Goal: Task Accomplishment & Management: Manage account settings

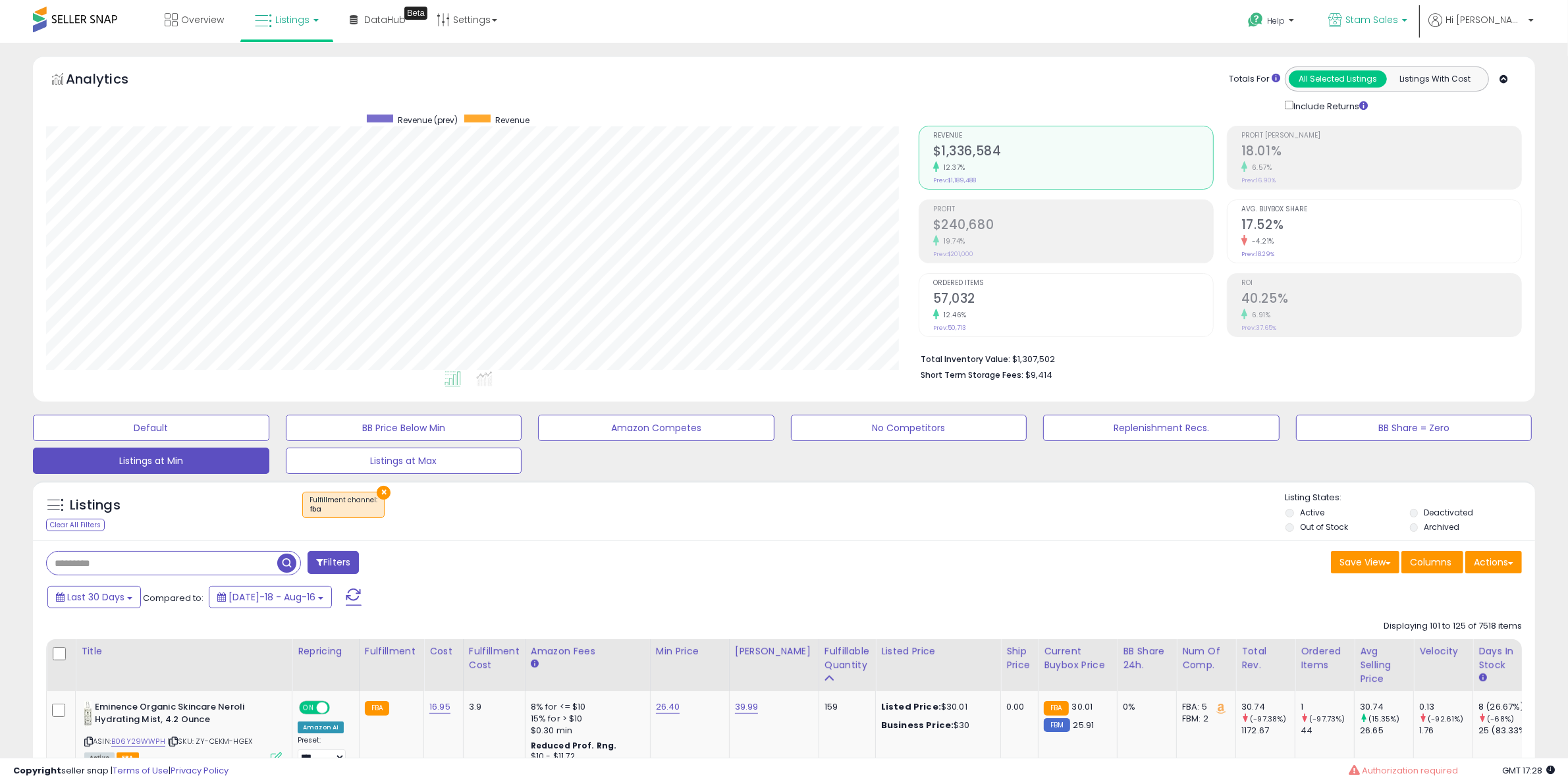
click at [1398, 18] on span "Stam Sales" at bounding box center [1371, 20] width 52 height 13
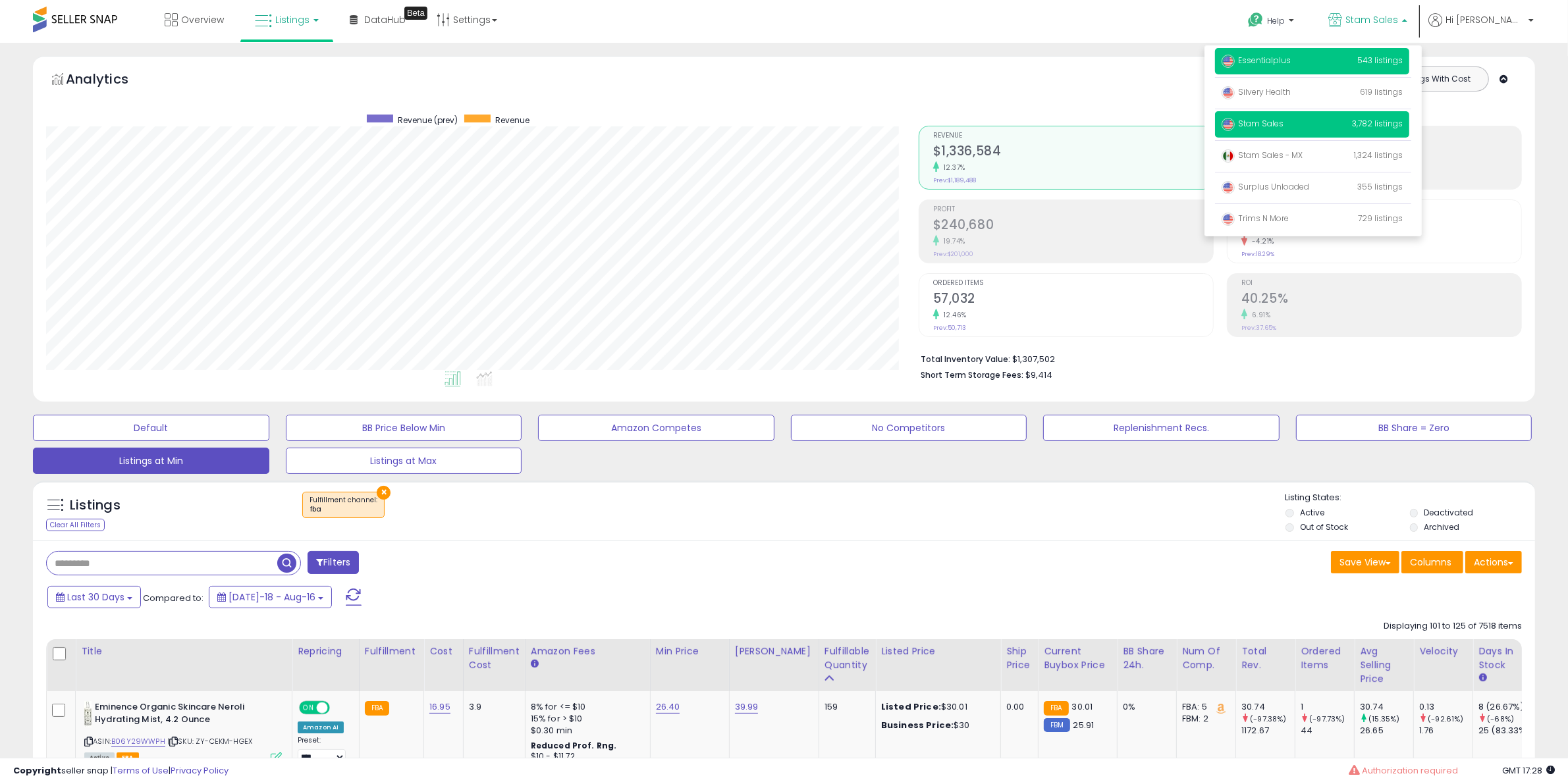
click at [1291, 60] on span "Essentialplus" at bounding box center [1256, 60] width 69 height 11
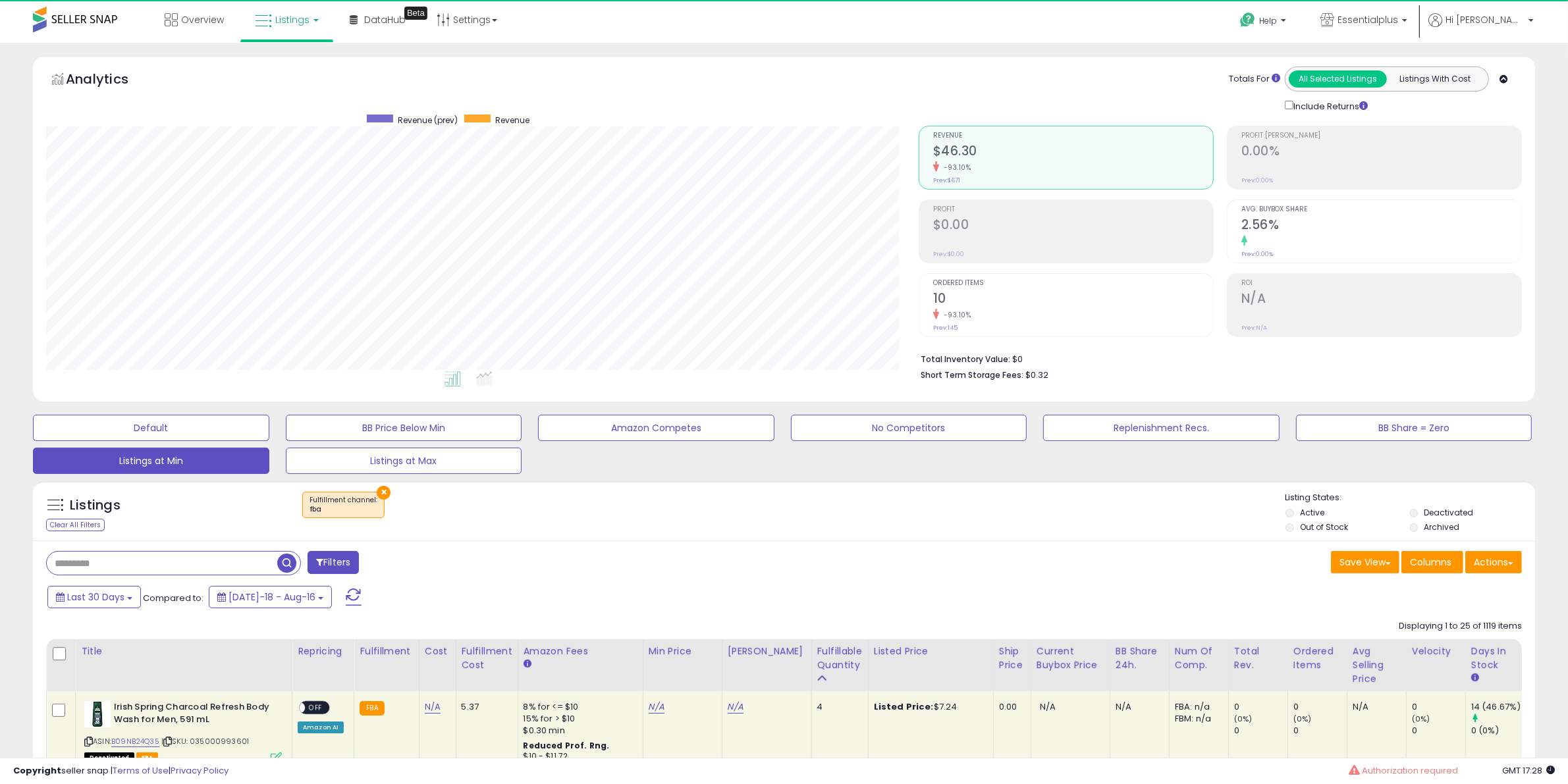
click at [377, 495] on button "×" at bounding box center [383, 492] width 14 height 14
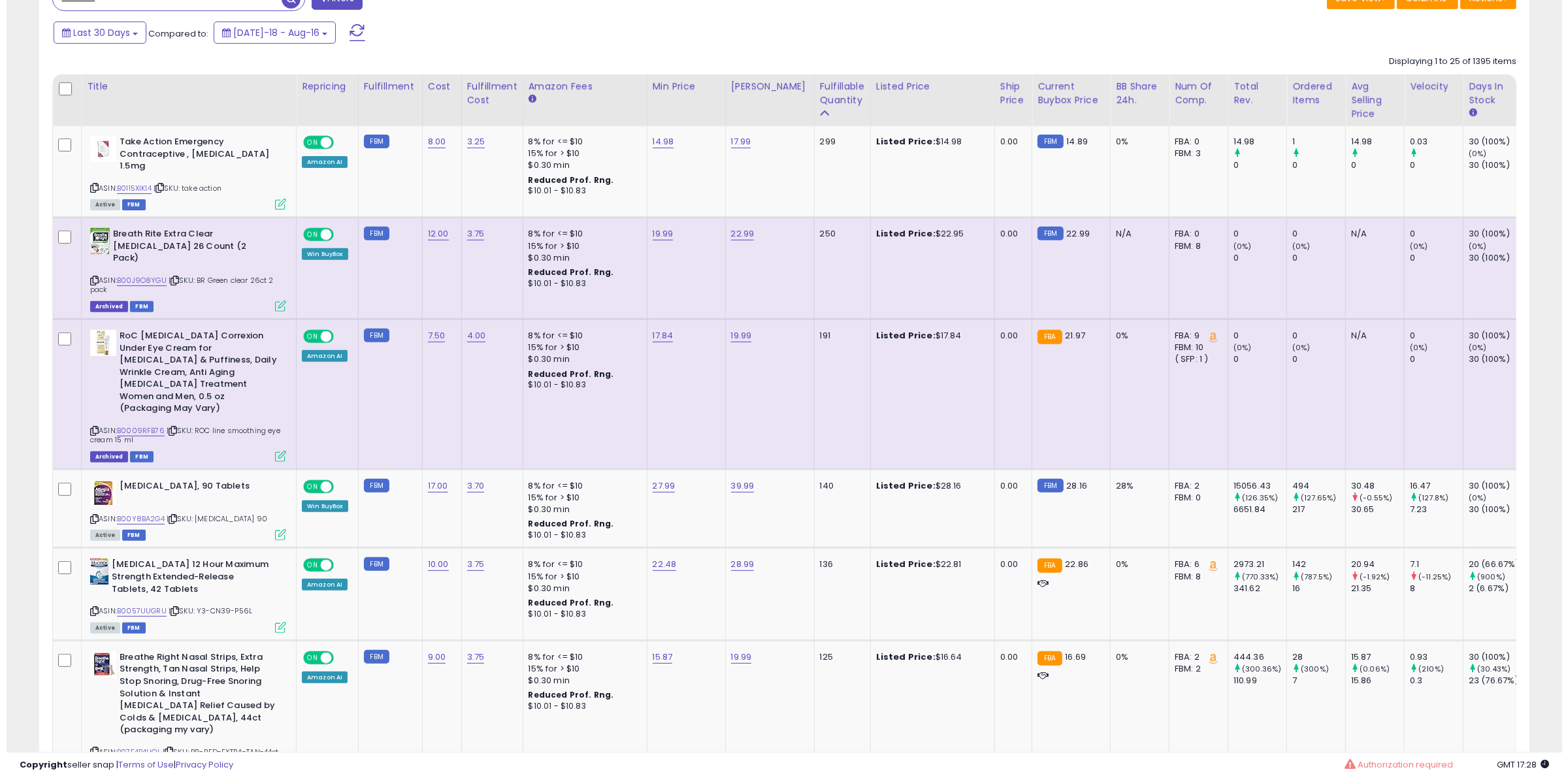
scroll to position [735, 0]
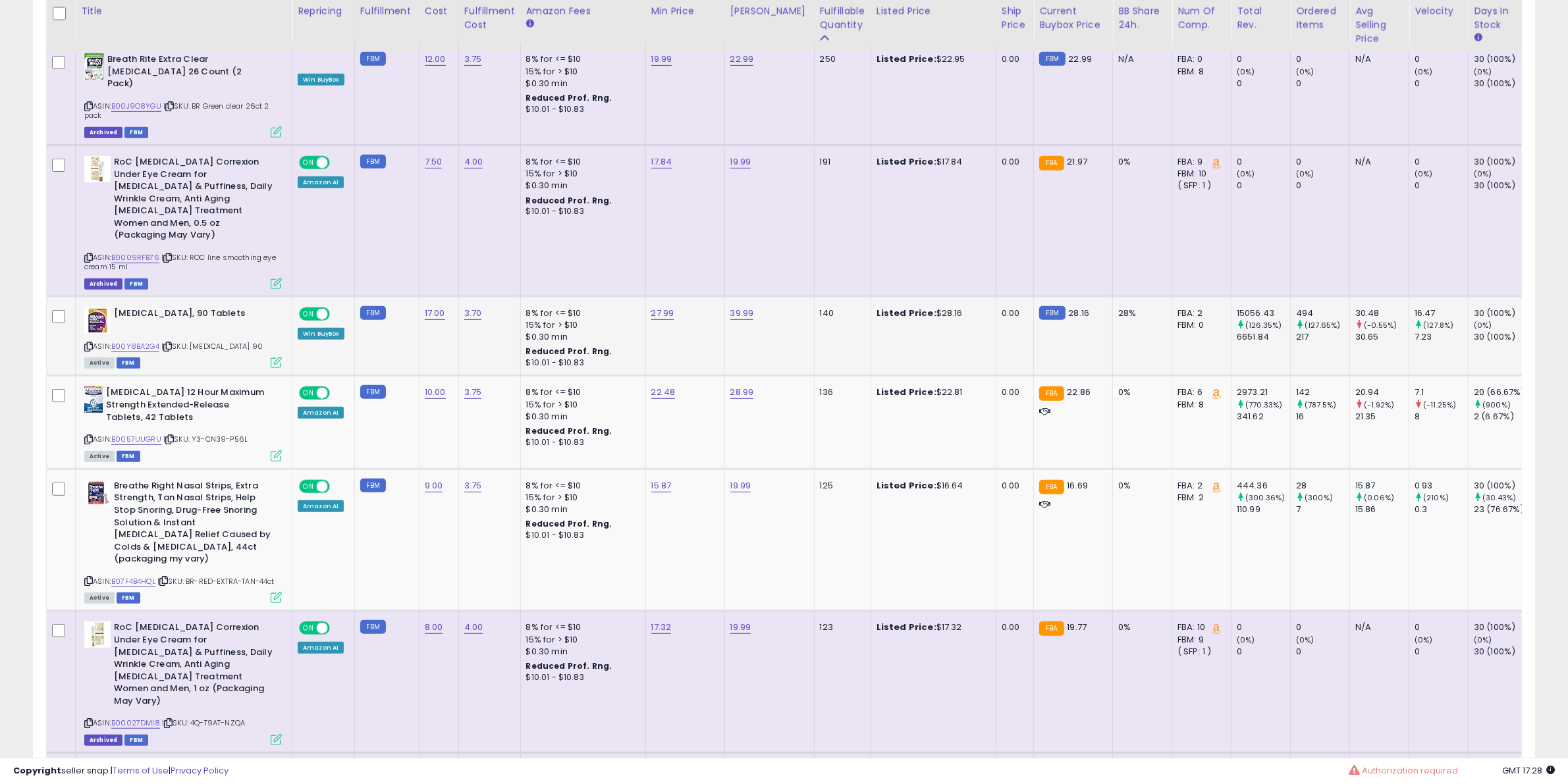
click at [275, 357] on icon at bounding box center [276, 362] width 11 height 11
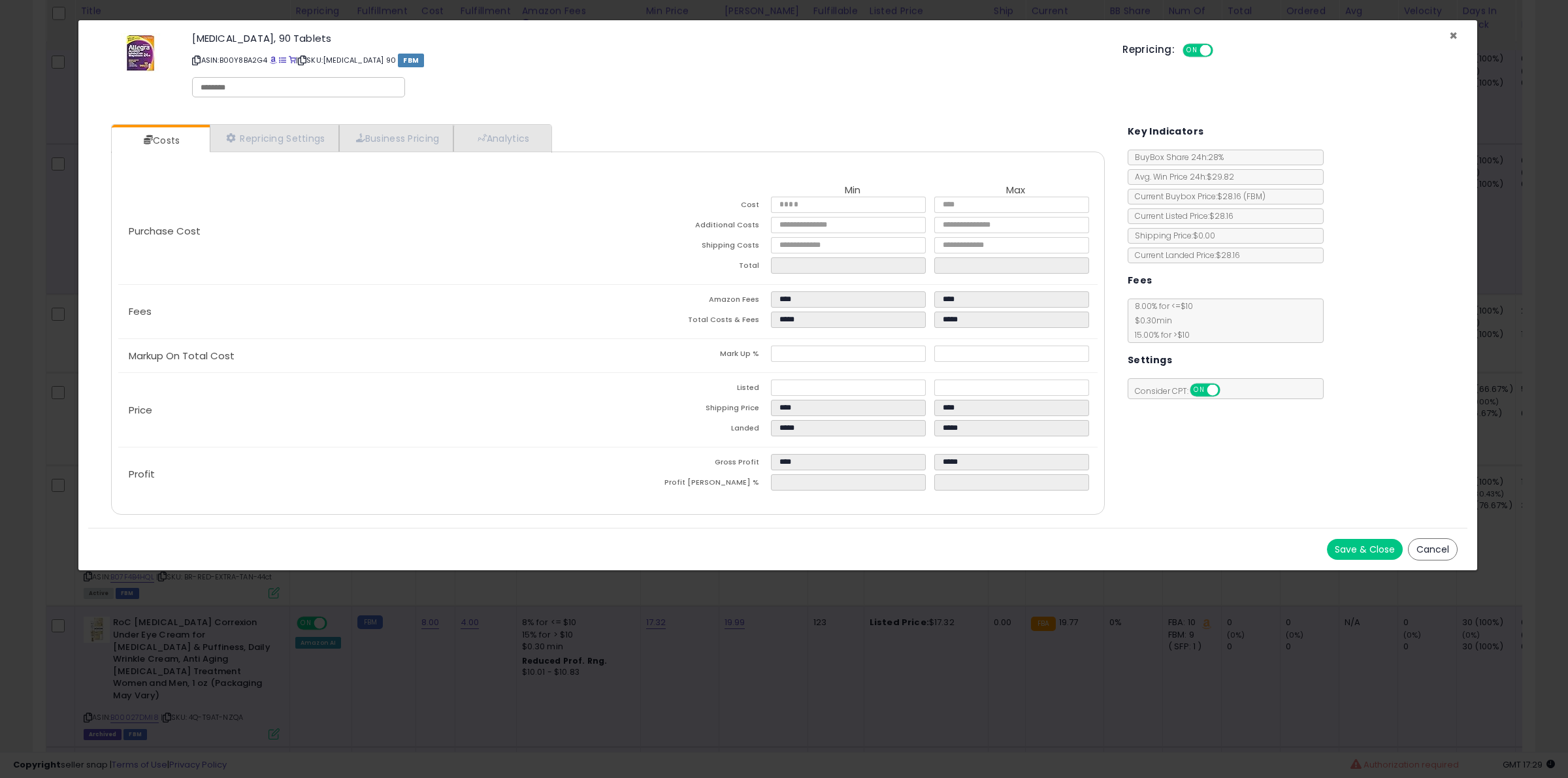
click at [1454, 37] on span "×" at bounding box center [1454, 36] width 9 height 19
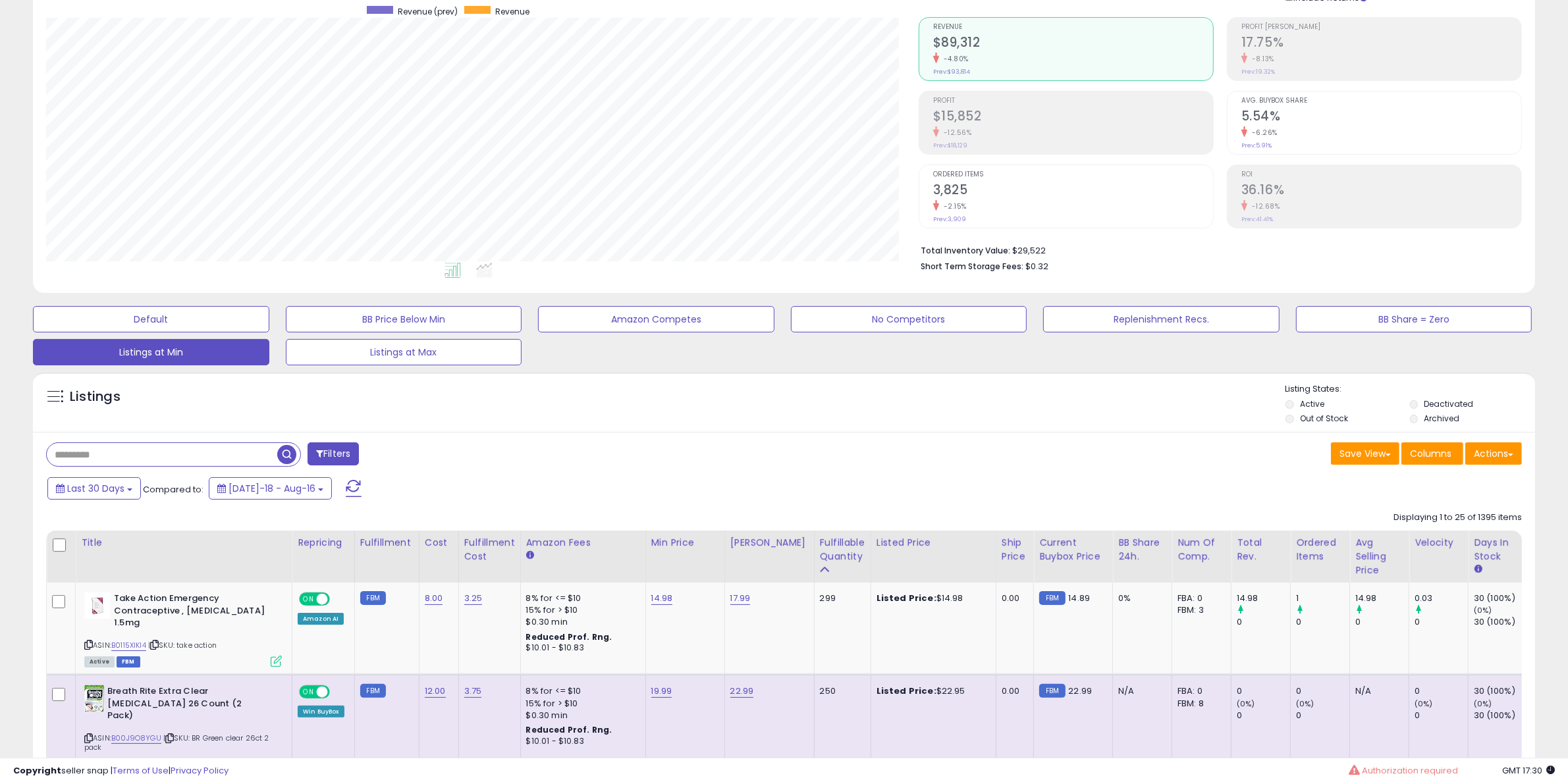
scroll to position [83, 0]
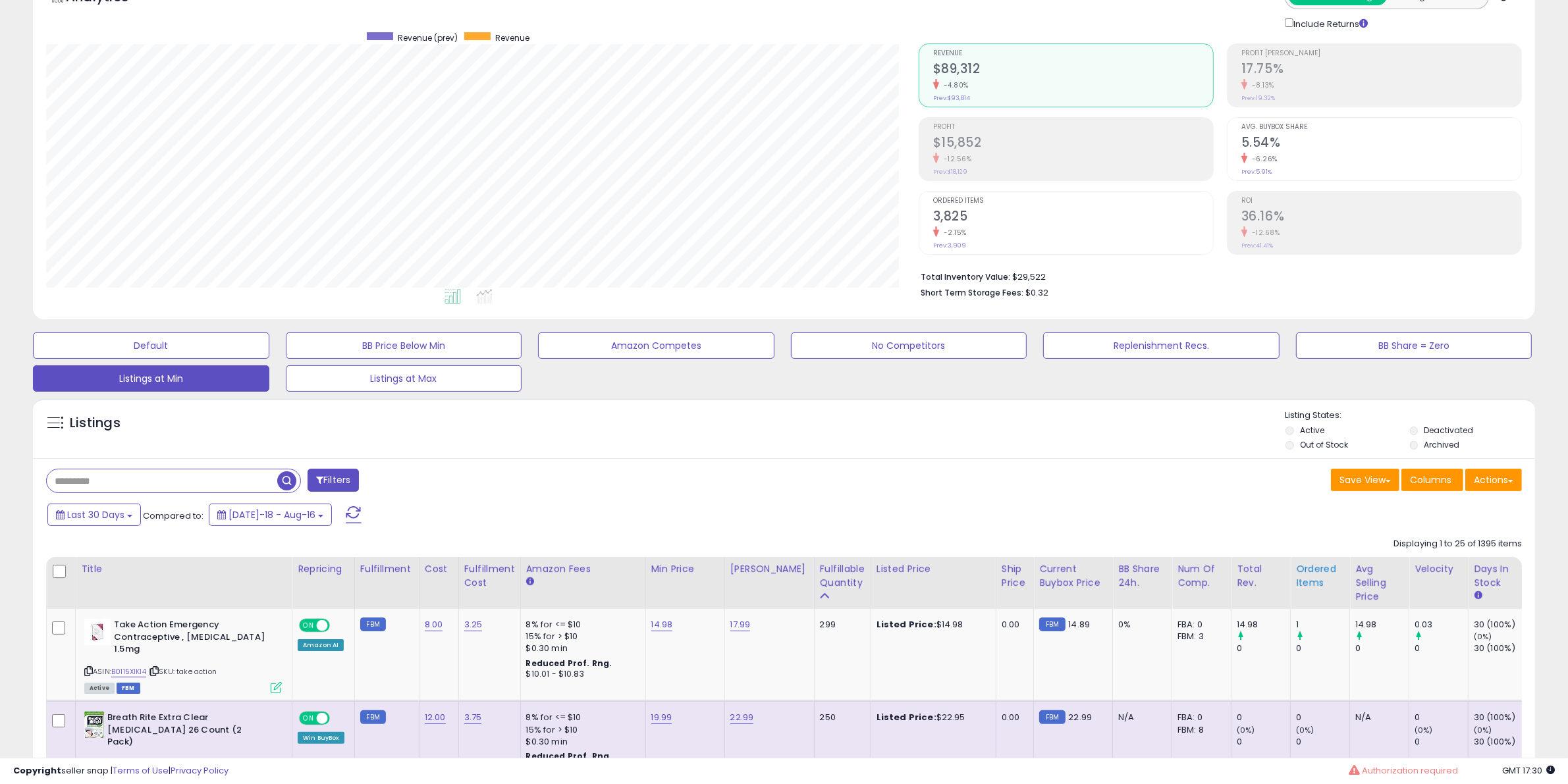
click at [1296, 581] on div "Ordered Items" at bounding box center [1320, 576] width 48 height 28
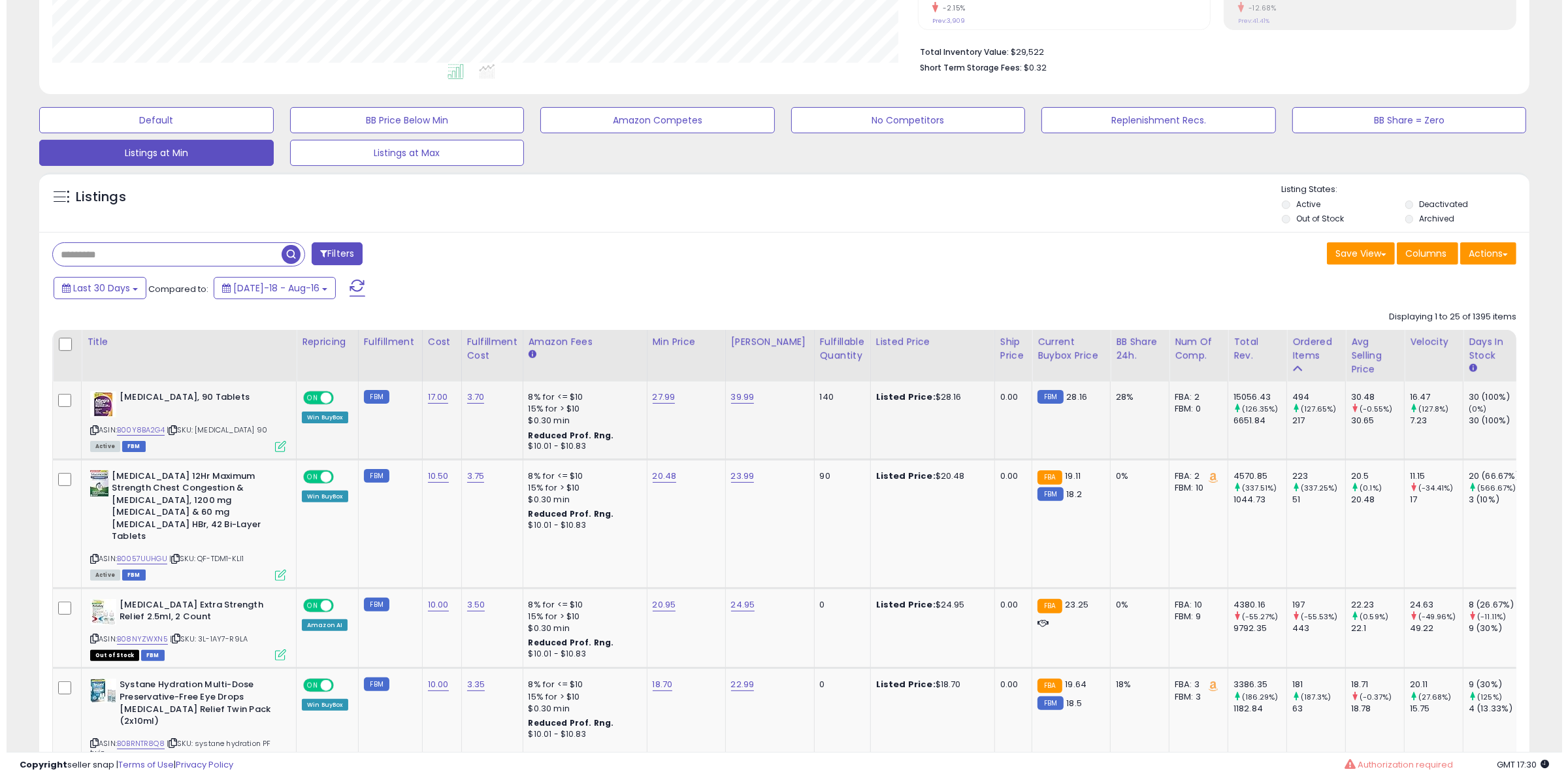
scroll to position [327, 0]
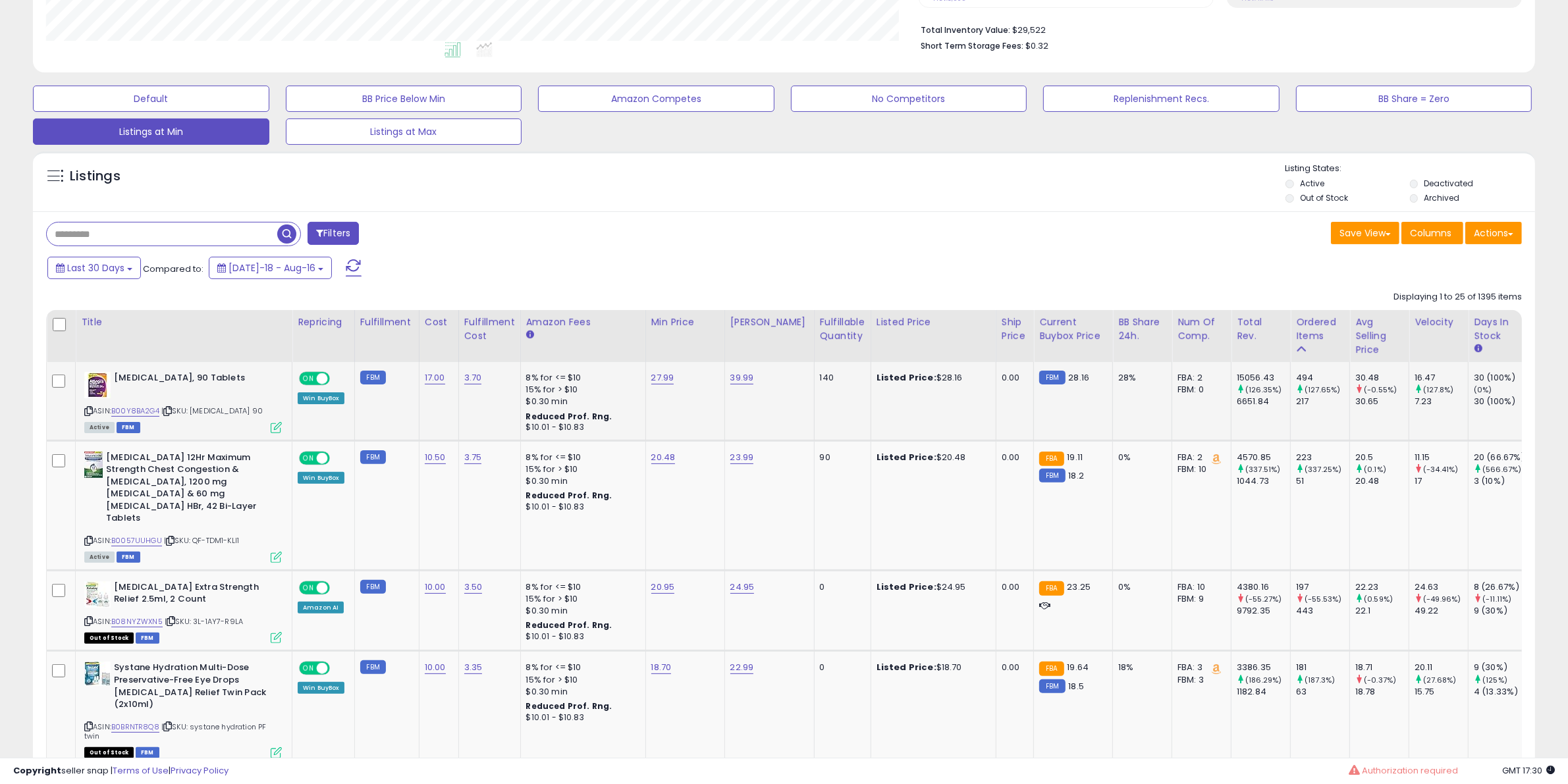
click at [277, 430] on icon at bounding box center [276, 427] width 11 height 11
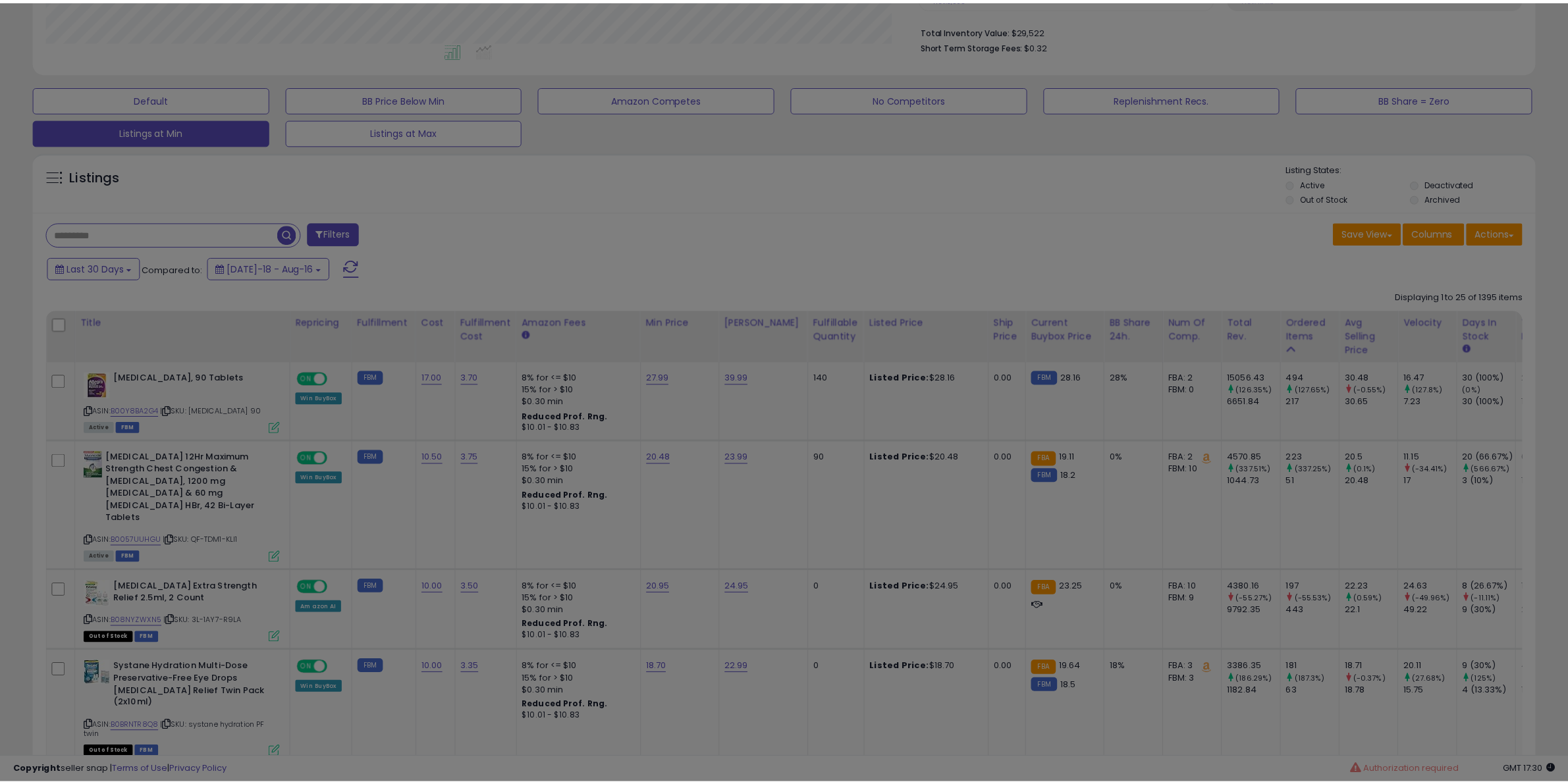
scroll to position [270, 879]
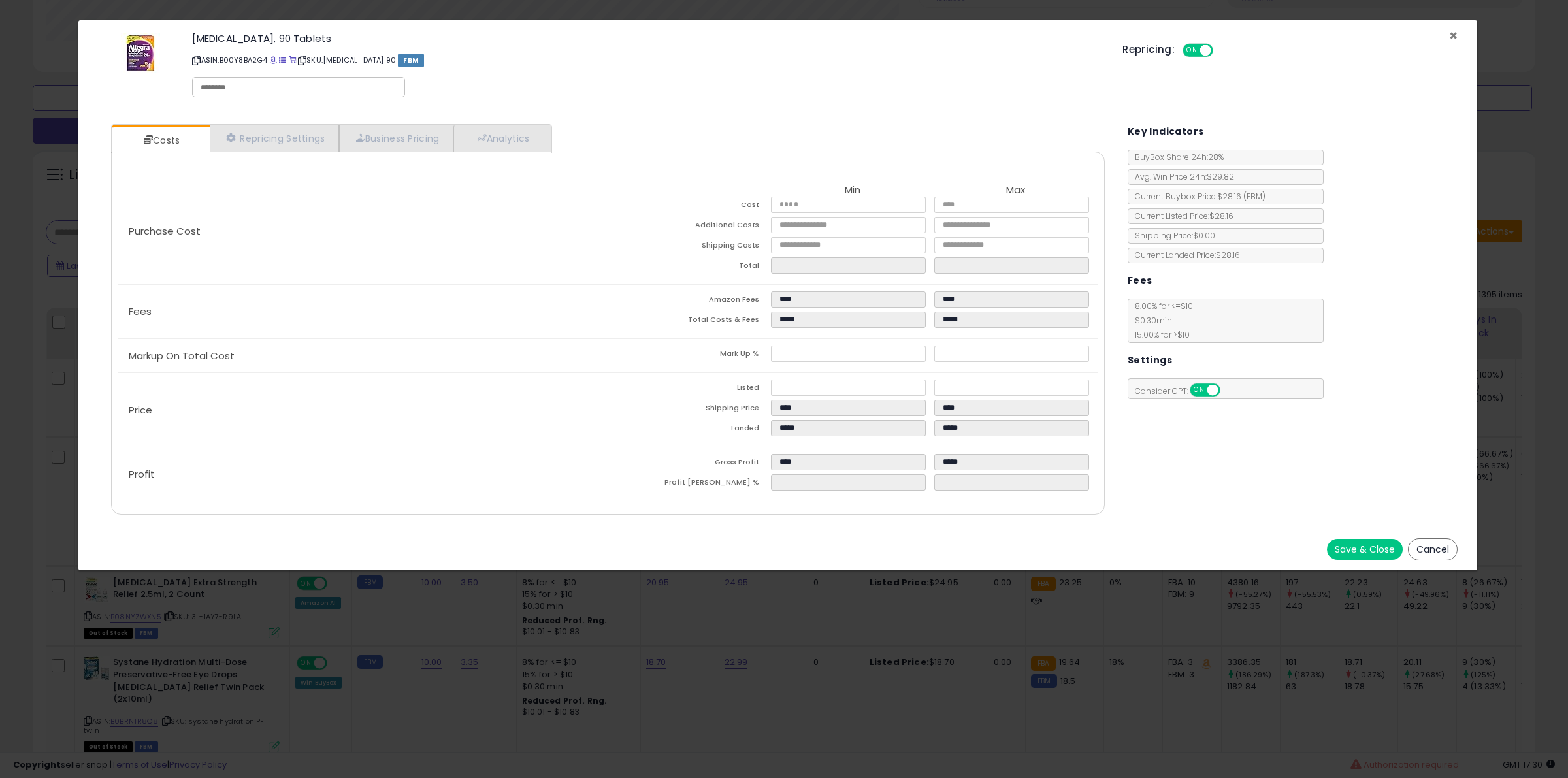
click at [1451, 34] on span "×" at bounding box center [1454, 36] width 9 height 19
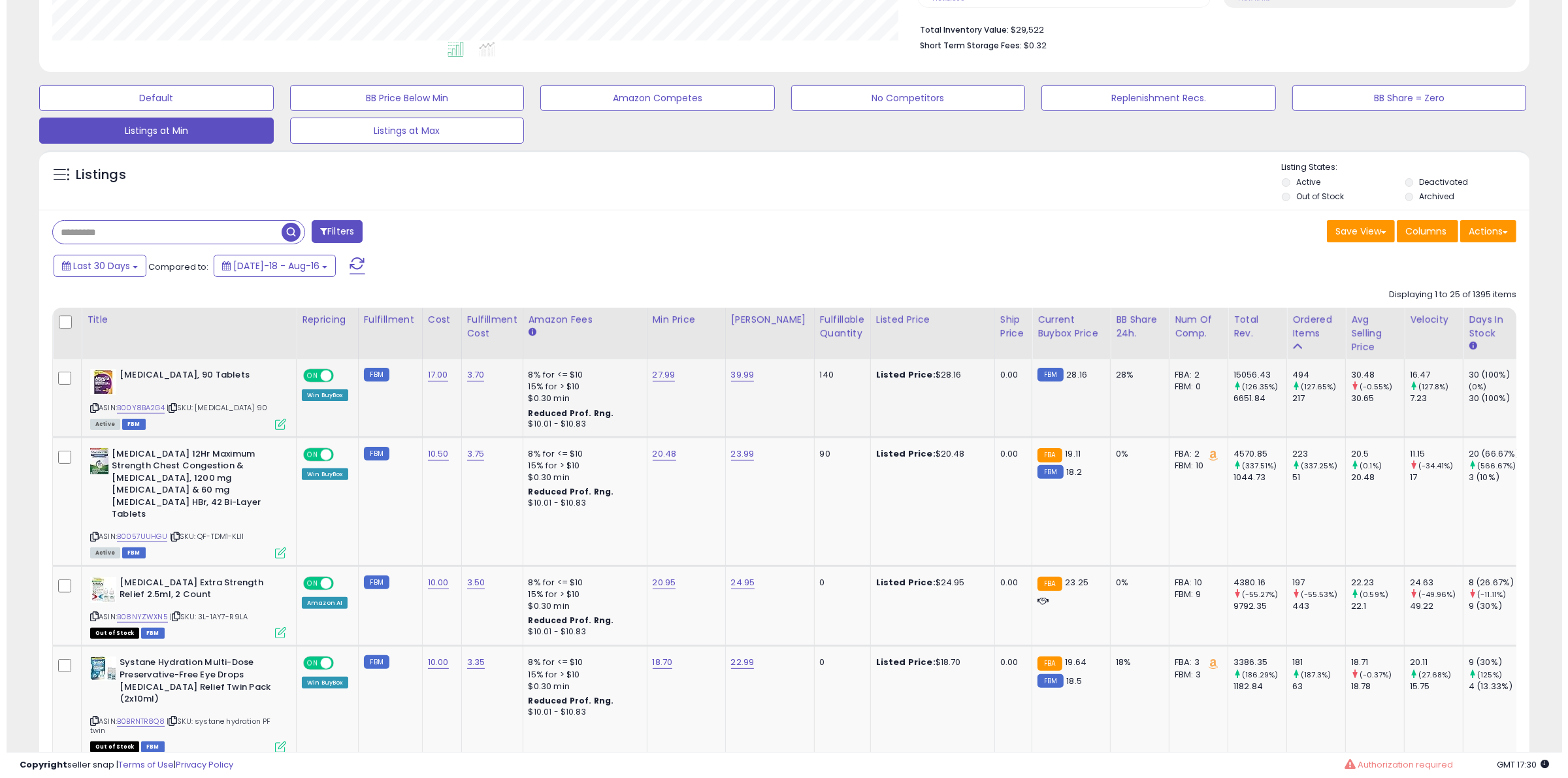
scroll to position [0, 0]
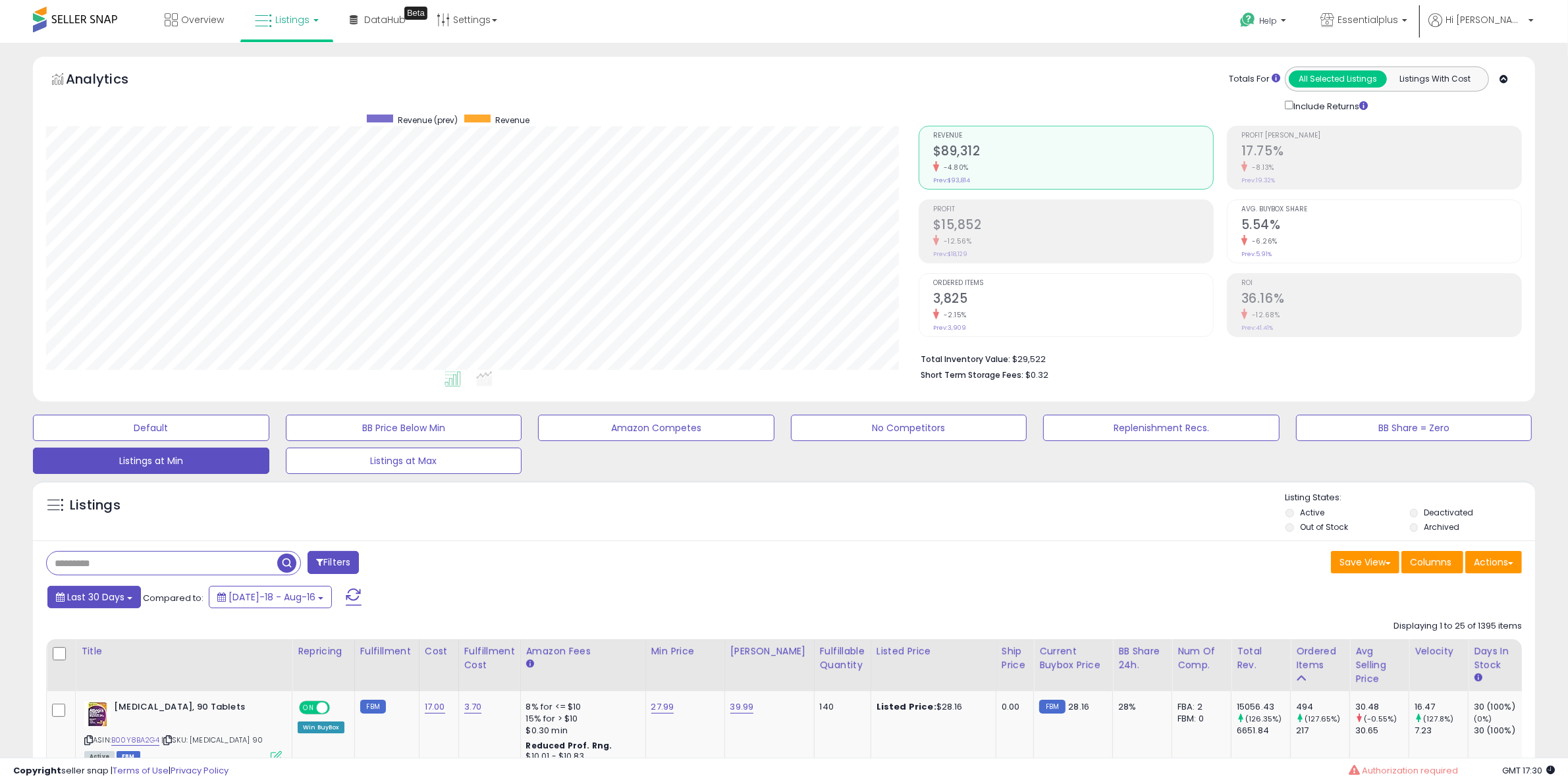
click at [83, 596] on span "Last 30 Days" at bounding box center [96, 597] width 58 height 13
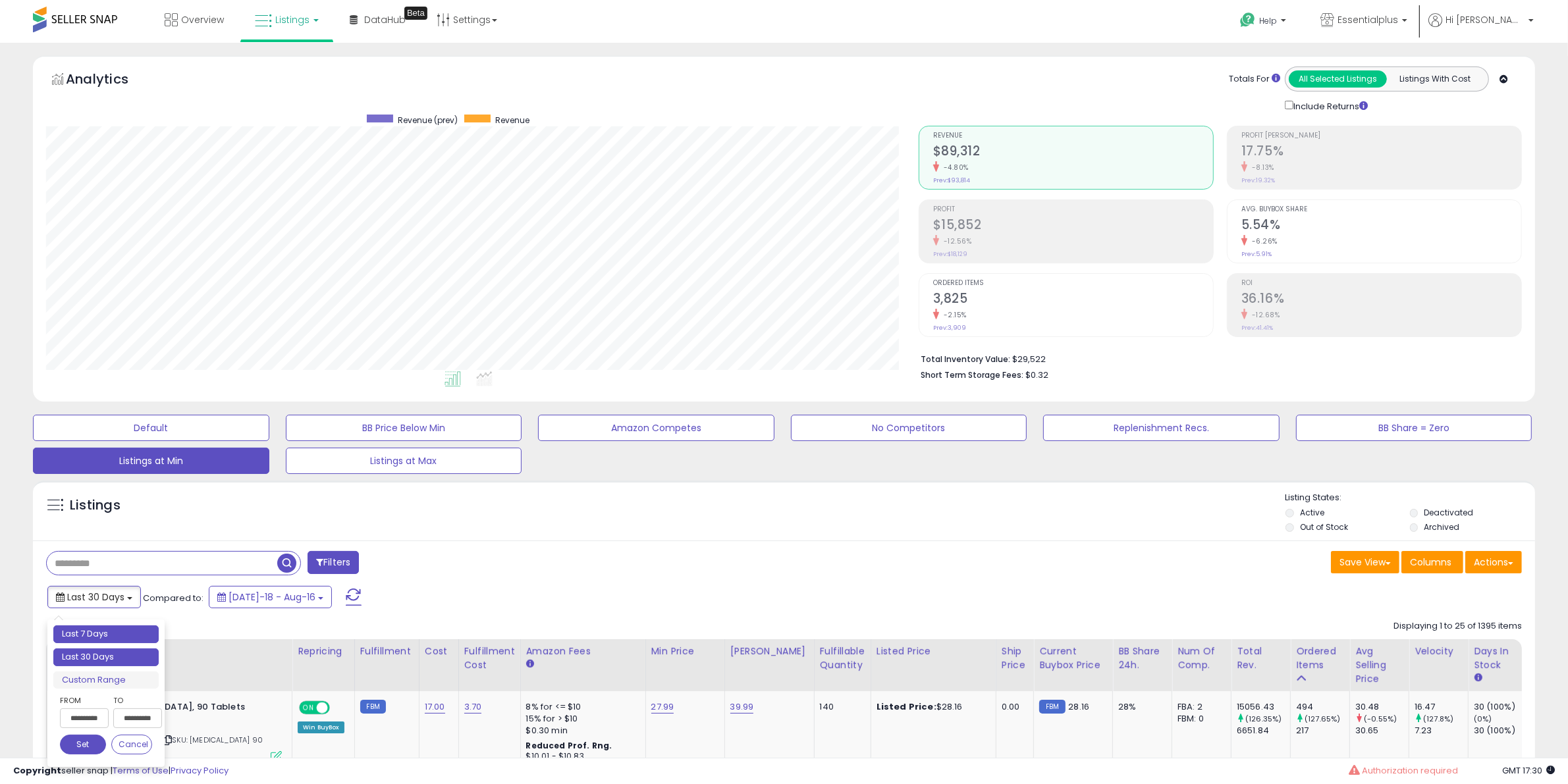
type input "**********"
click at [105, 640] on li "Last 7 Days" at bounding box center [105, 634] width 105 height 18
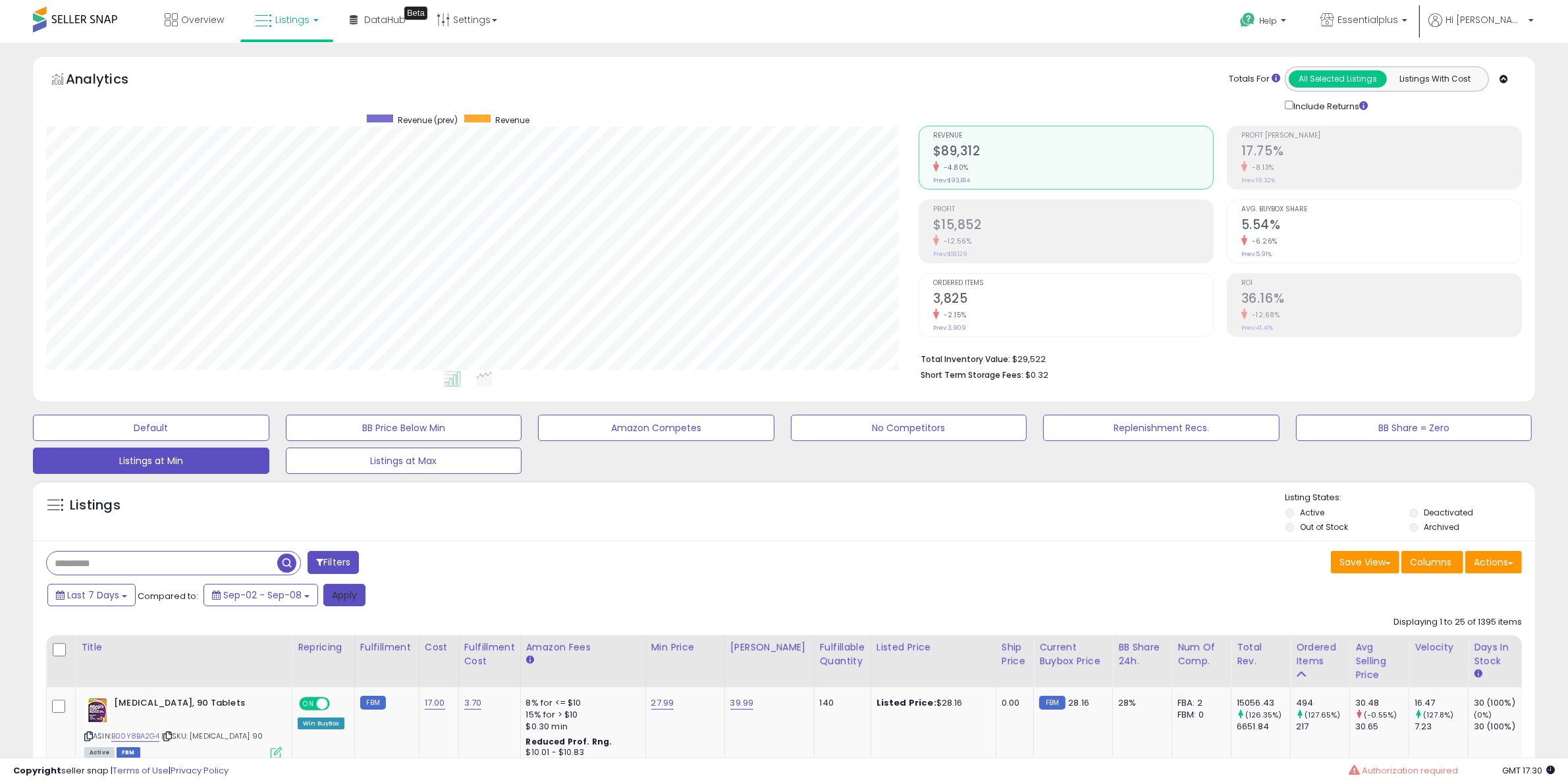
click at [349, 597] on button "Apply" at bounding box center [344, 595] width 42 height 22
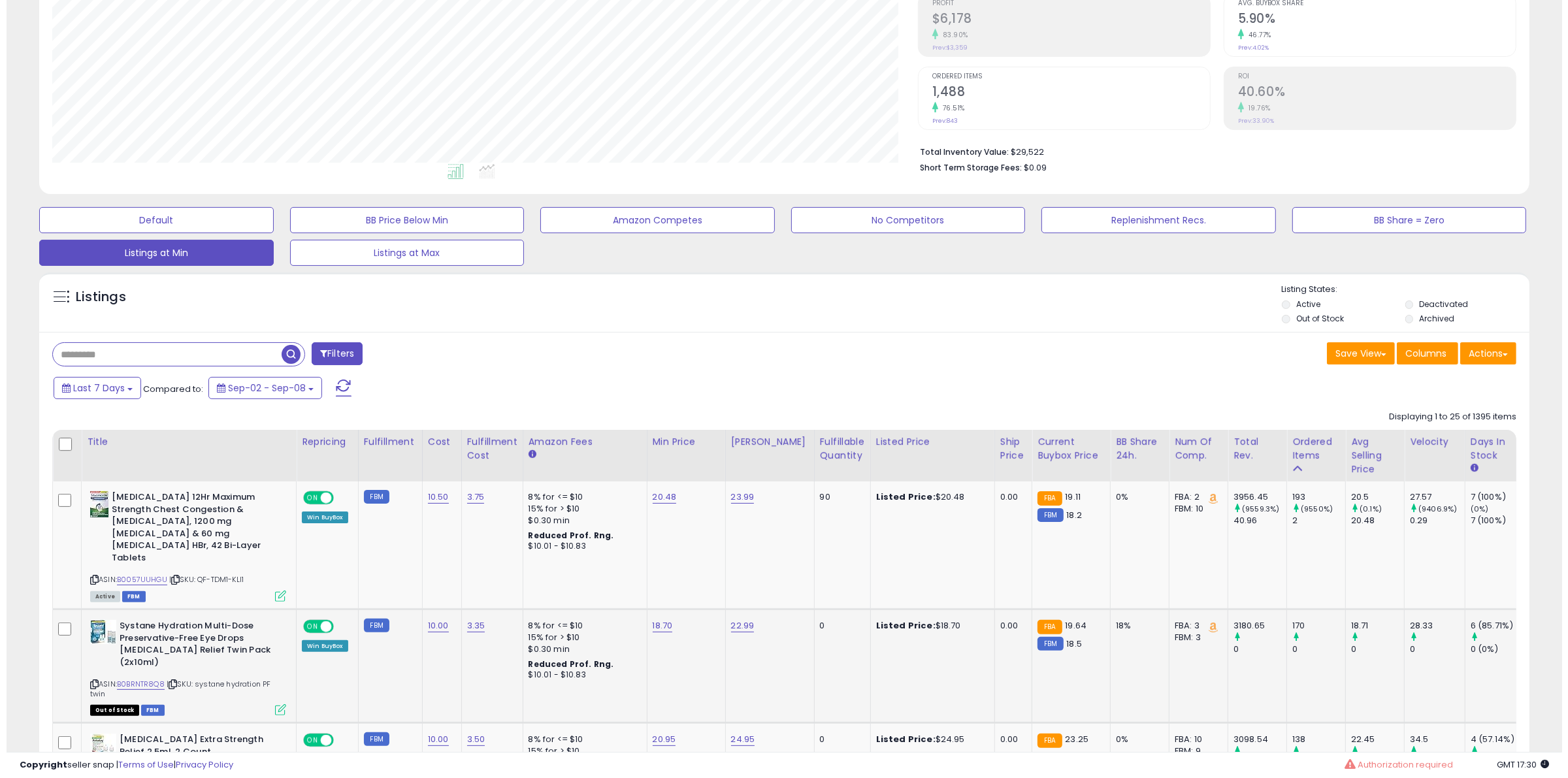
scroll to position [245, 0]
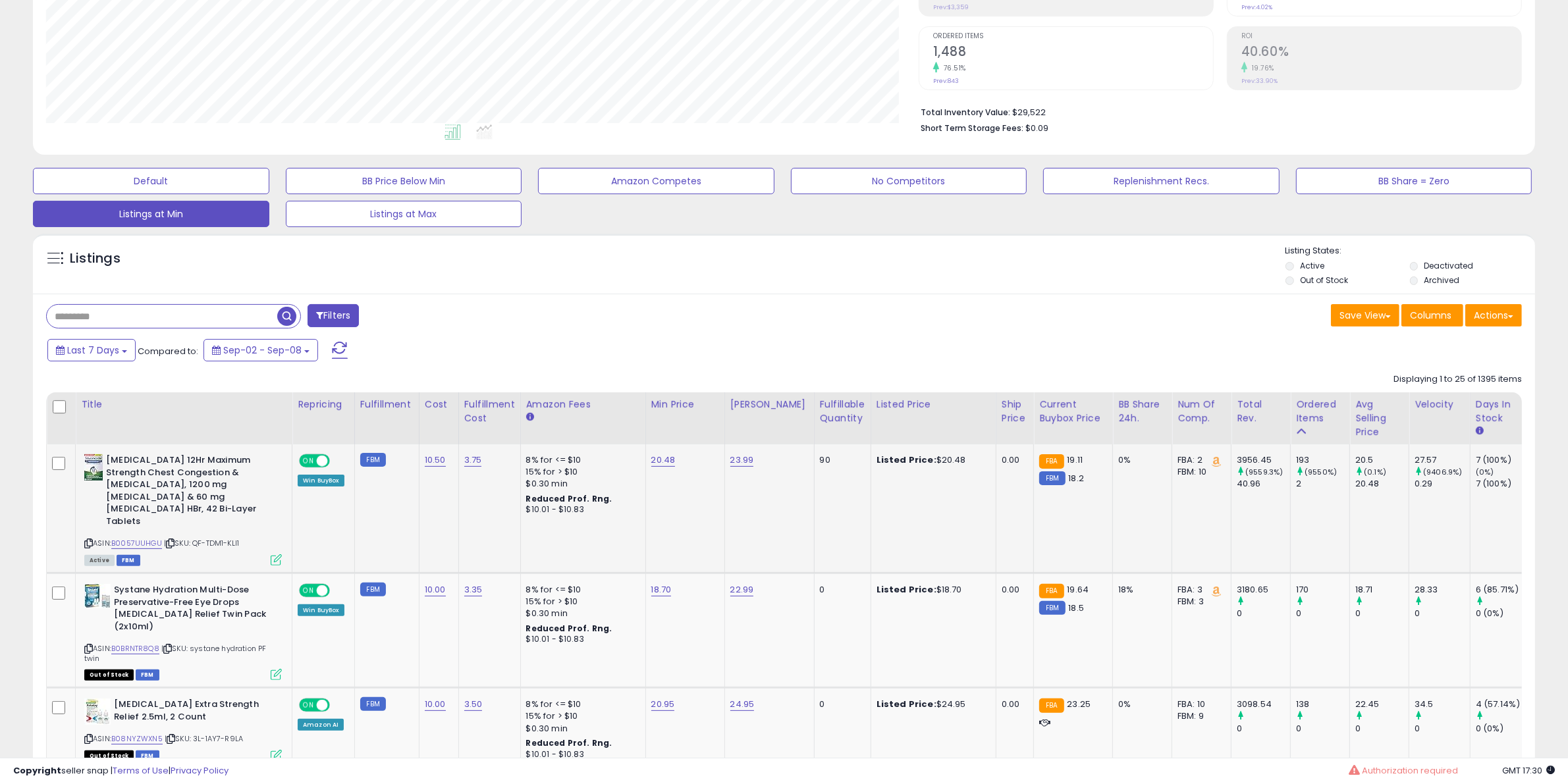
click at [277, 563] on icon at bounding box center [276, 559] width 11 height 11
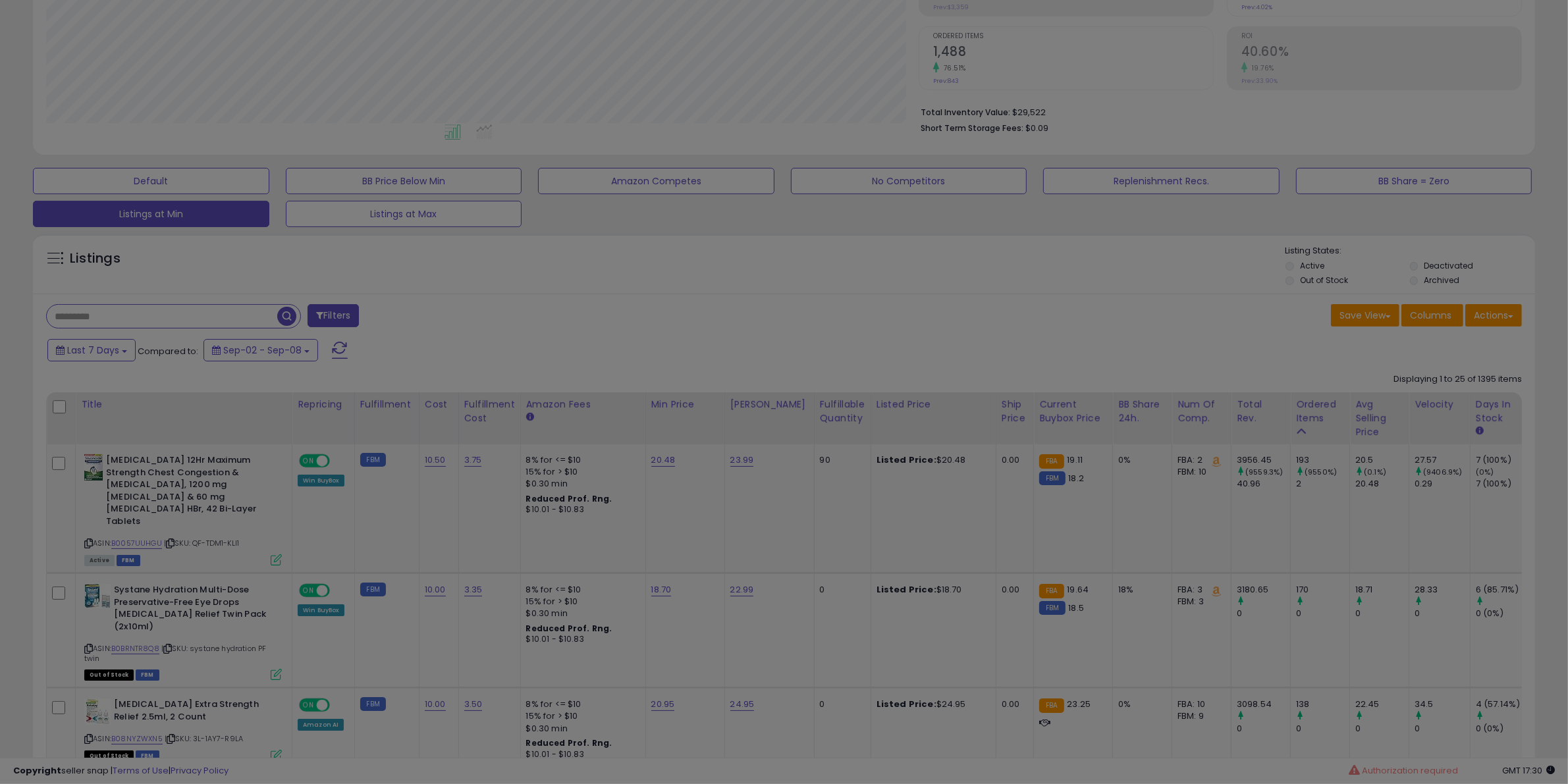
scroll to position [270, 879]
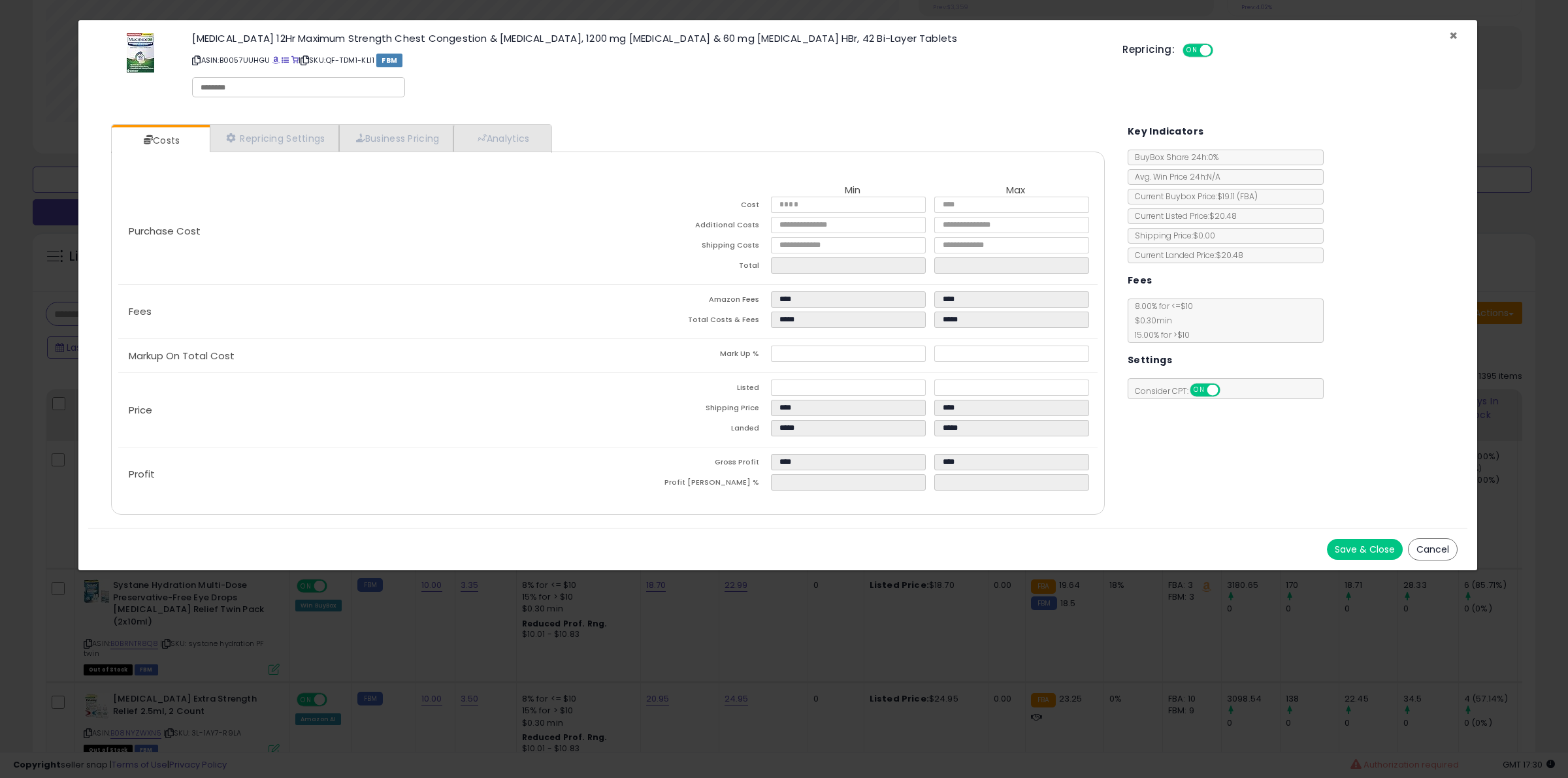
click at [1454, 33] on span "×" at bounding box center [1454, 36] width 9 height 19
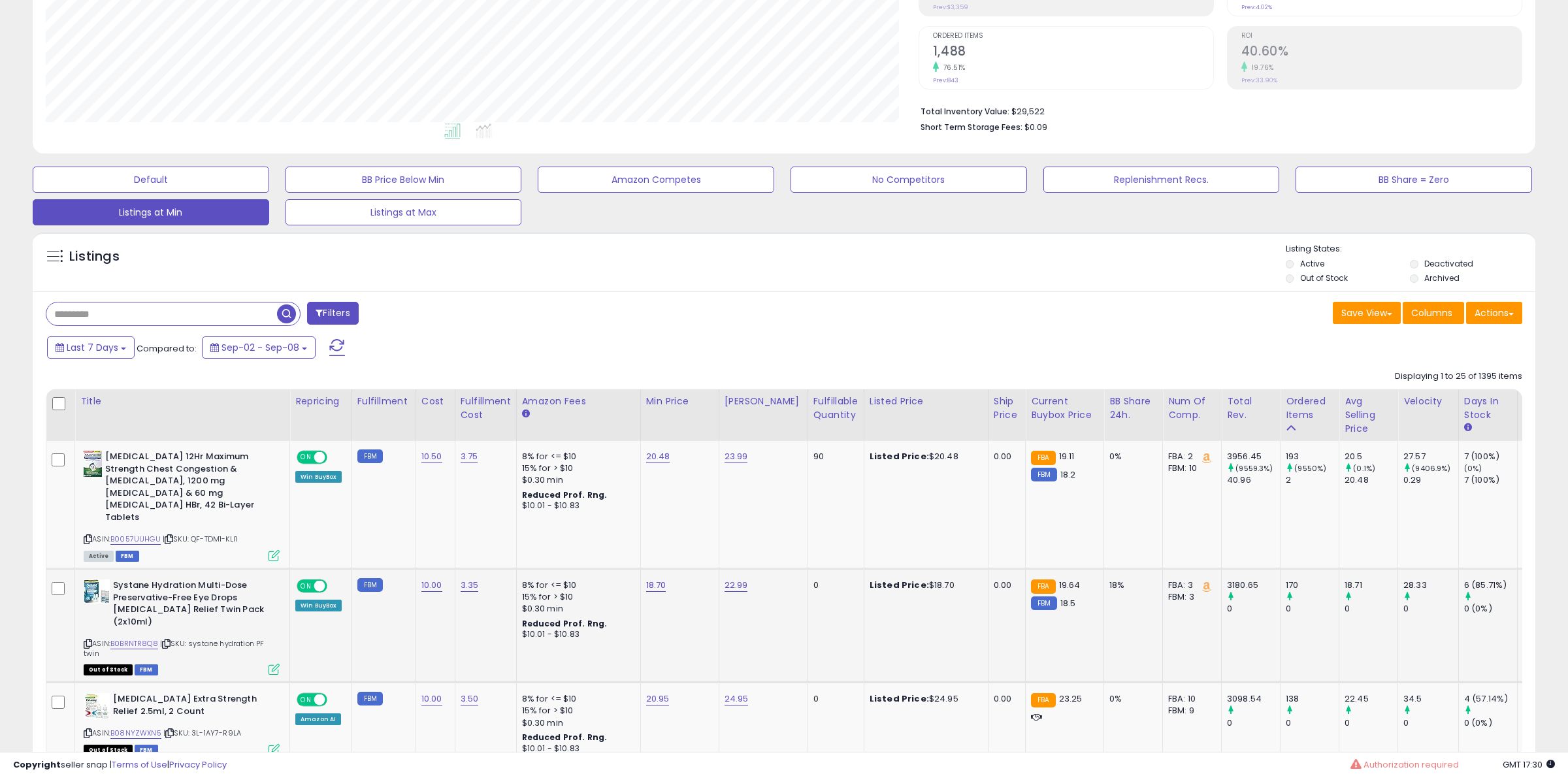
scroll to position [653072, 652599]
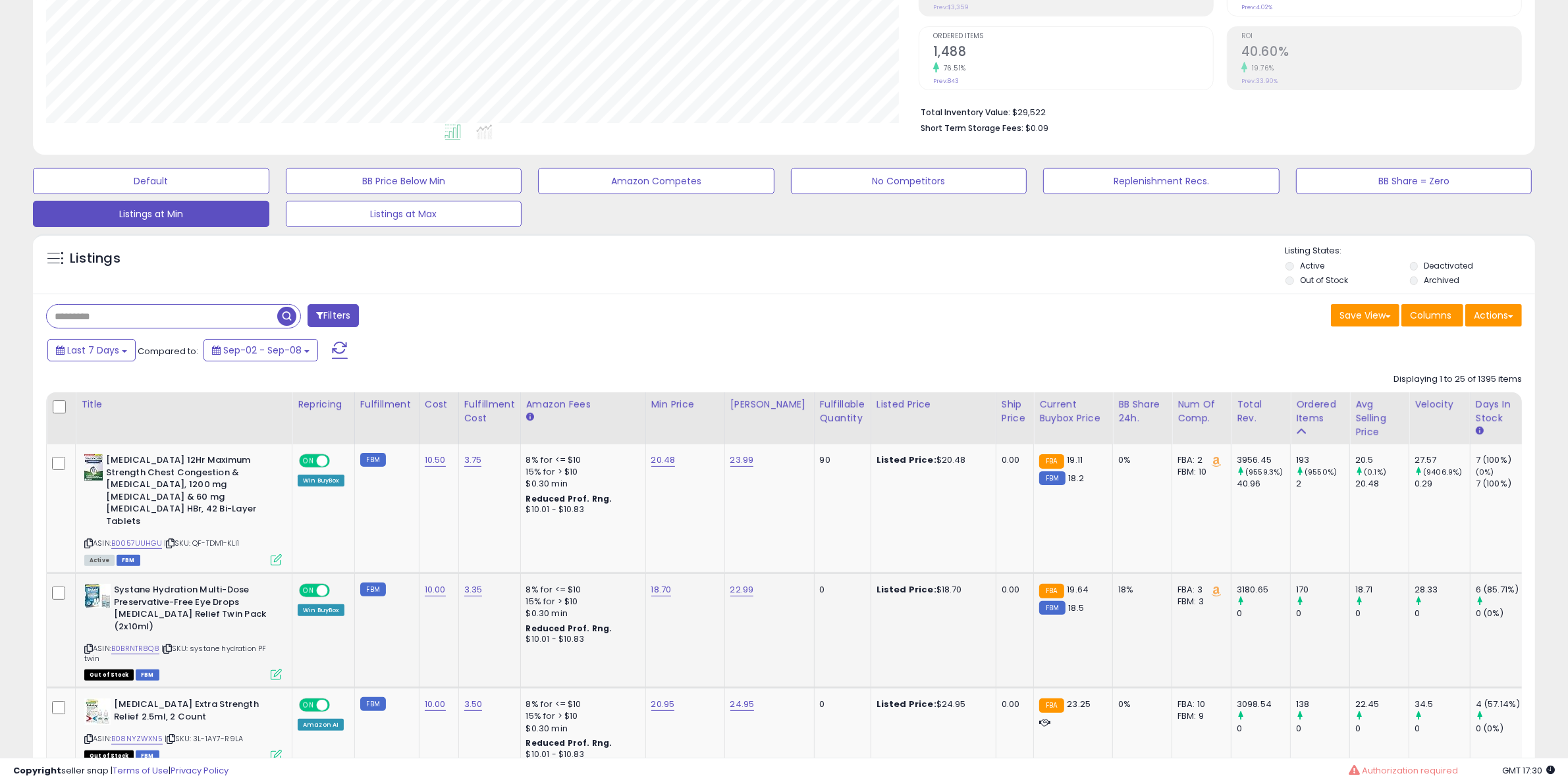
click at [275, 669] on icon at bounding box center [276, 674] width 11 height 11
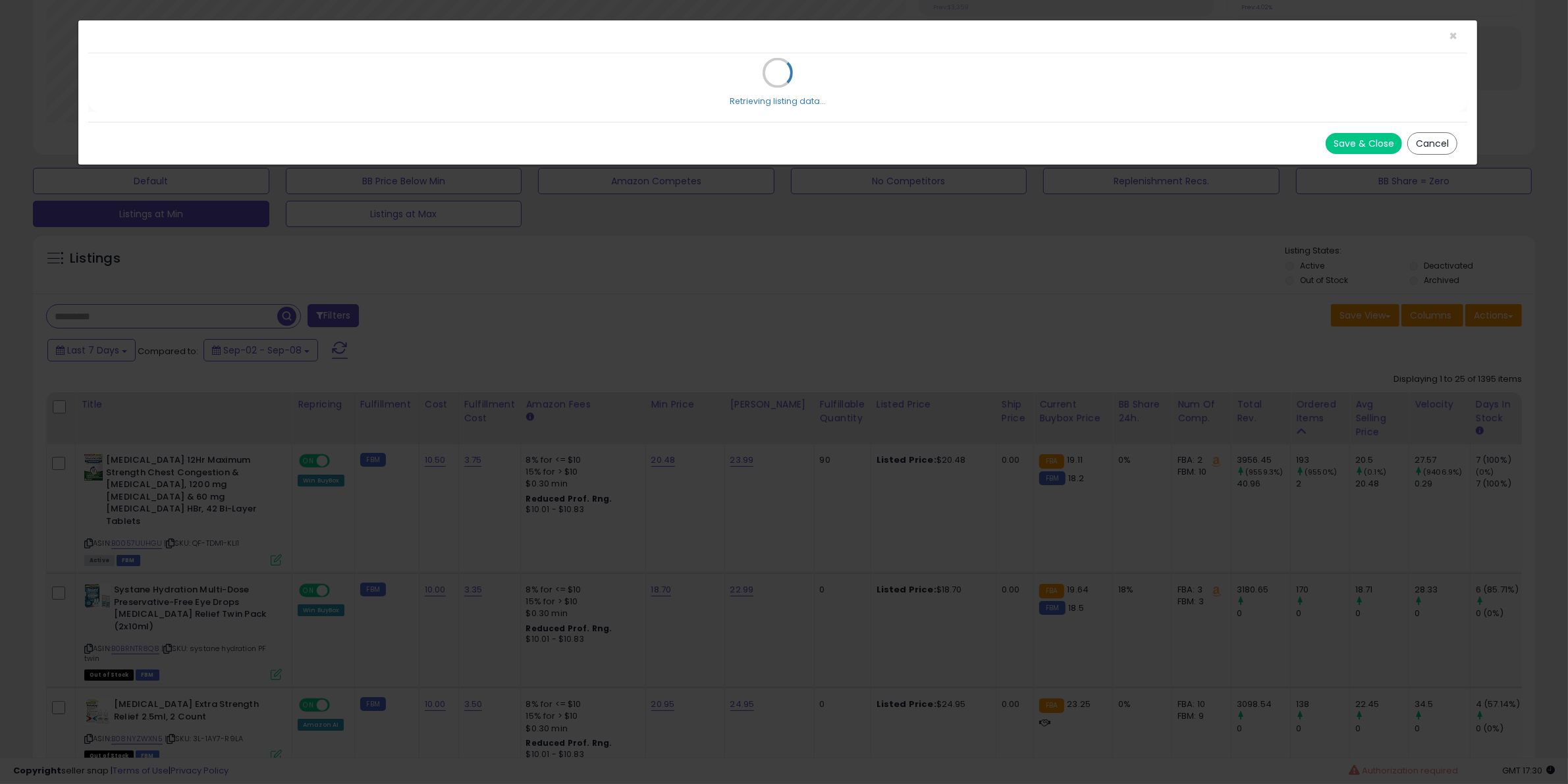
scroll to position [270, 879]
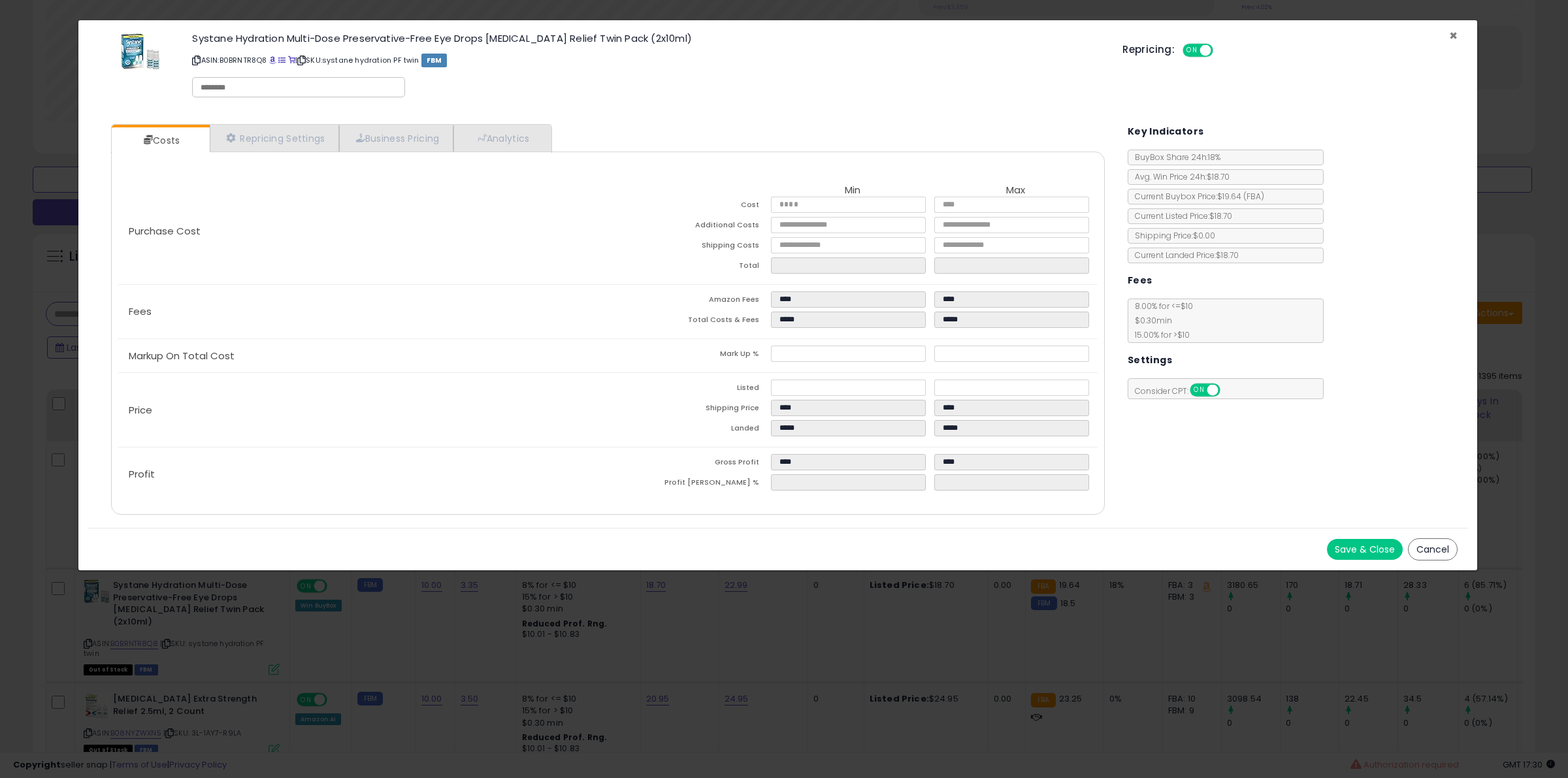
click at [1455, 34] on span "×" at bounding box center [1454, 36] width 9 height 19
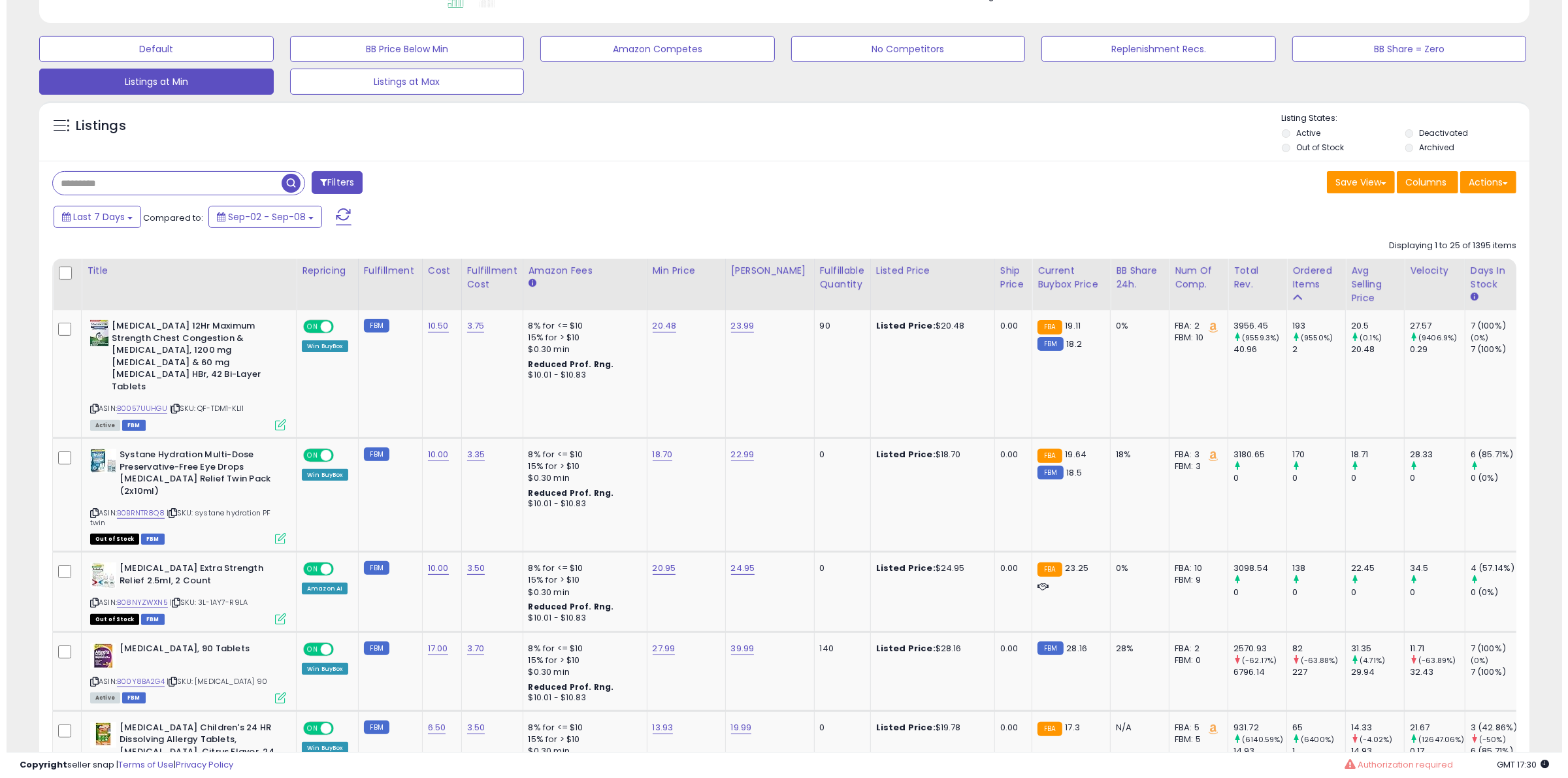
scroll to position [490, 0]
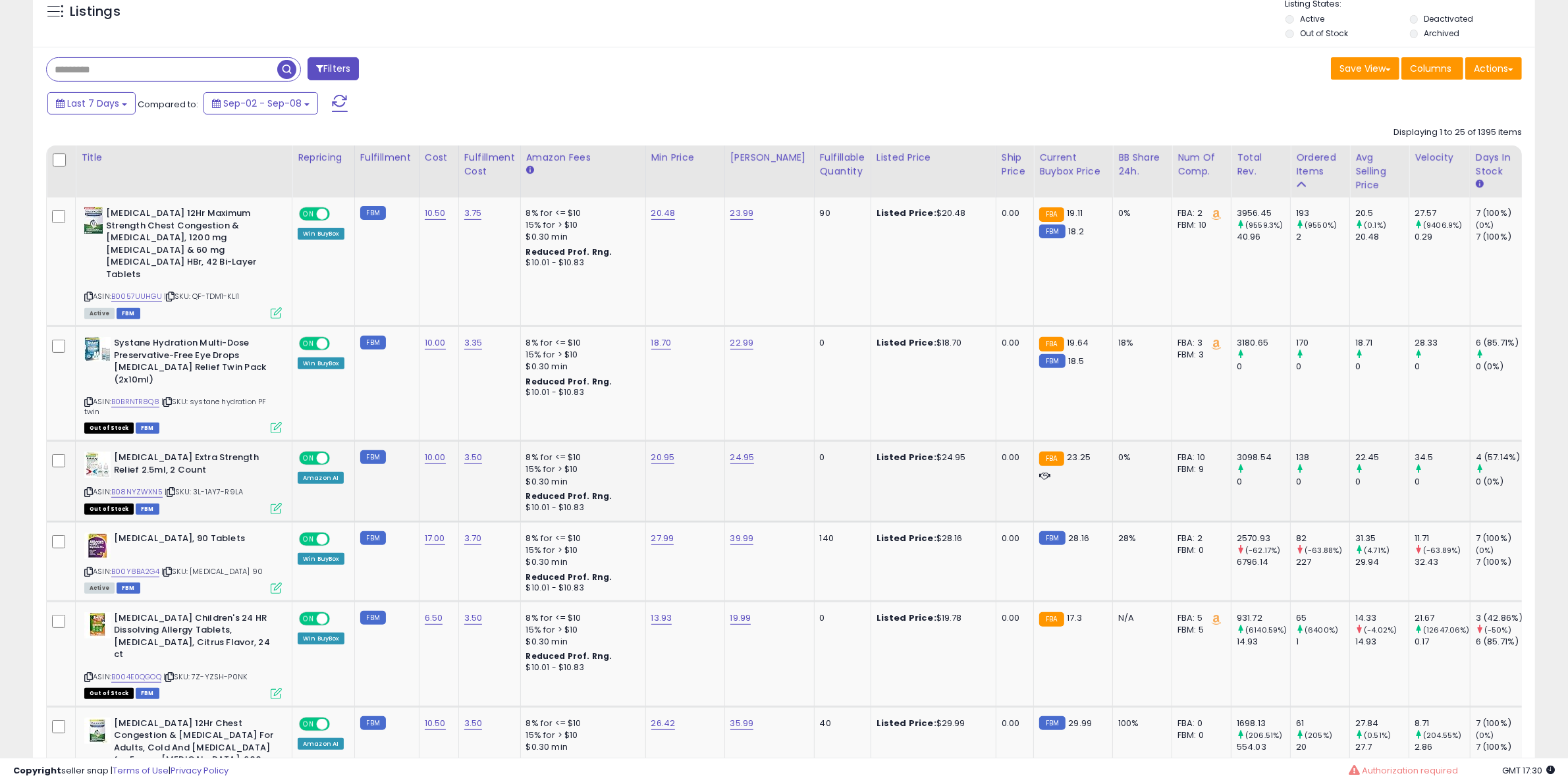
click at [278, 503] on icon at bounding box center [276, 508] width 11 height 11
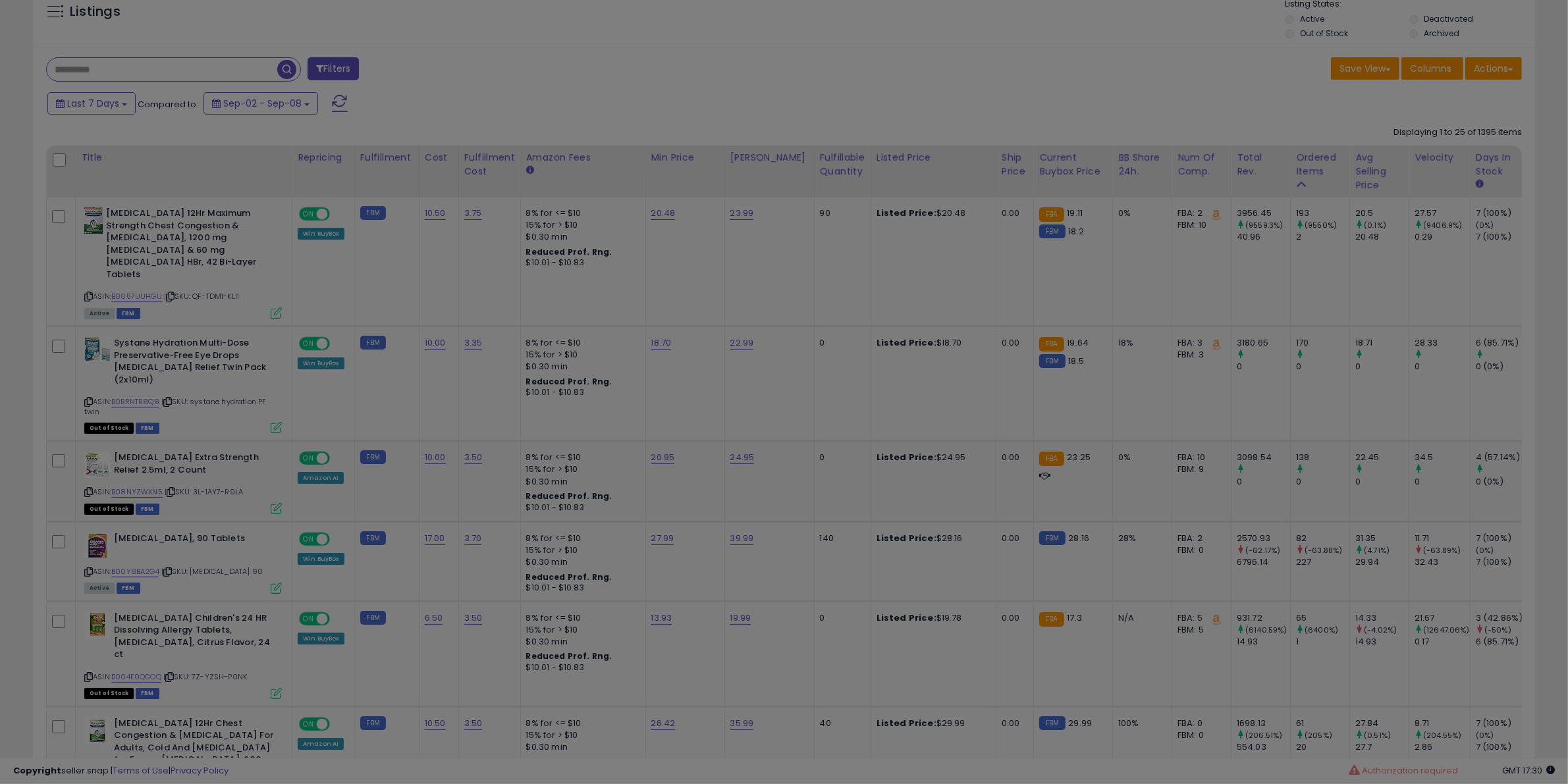
scroll to position [270, 879]
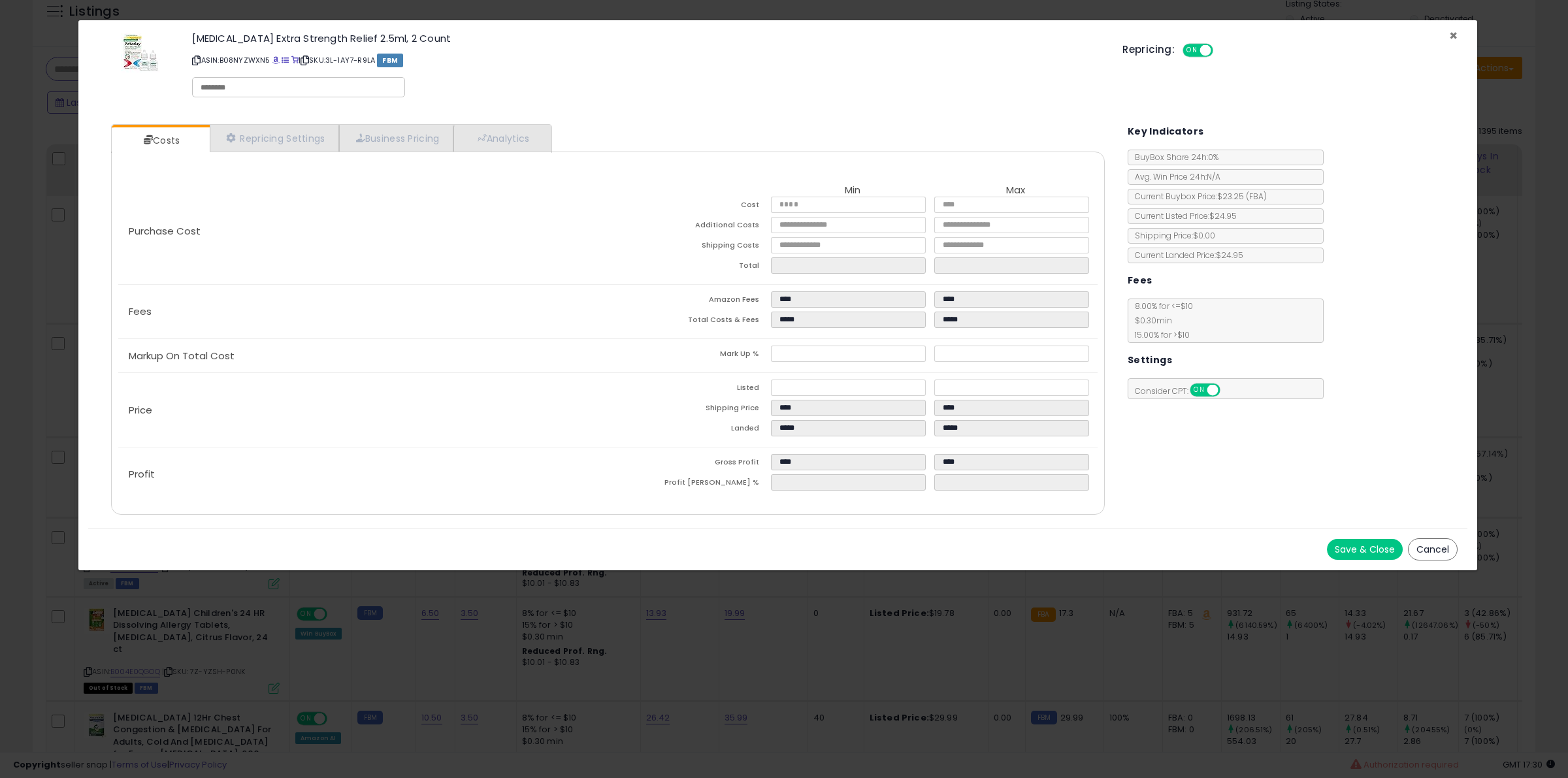
click at [1454, 34] on span "×" at bounding box center [1454, 36] width 9 height 19
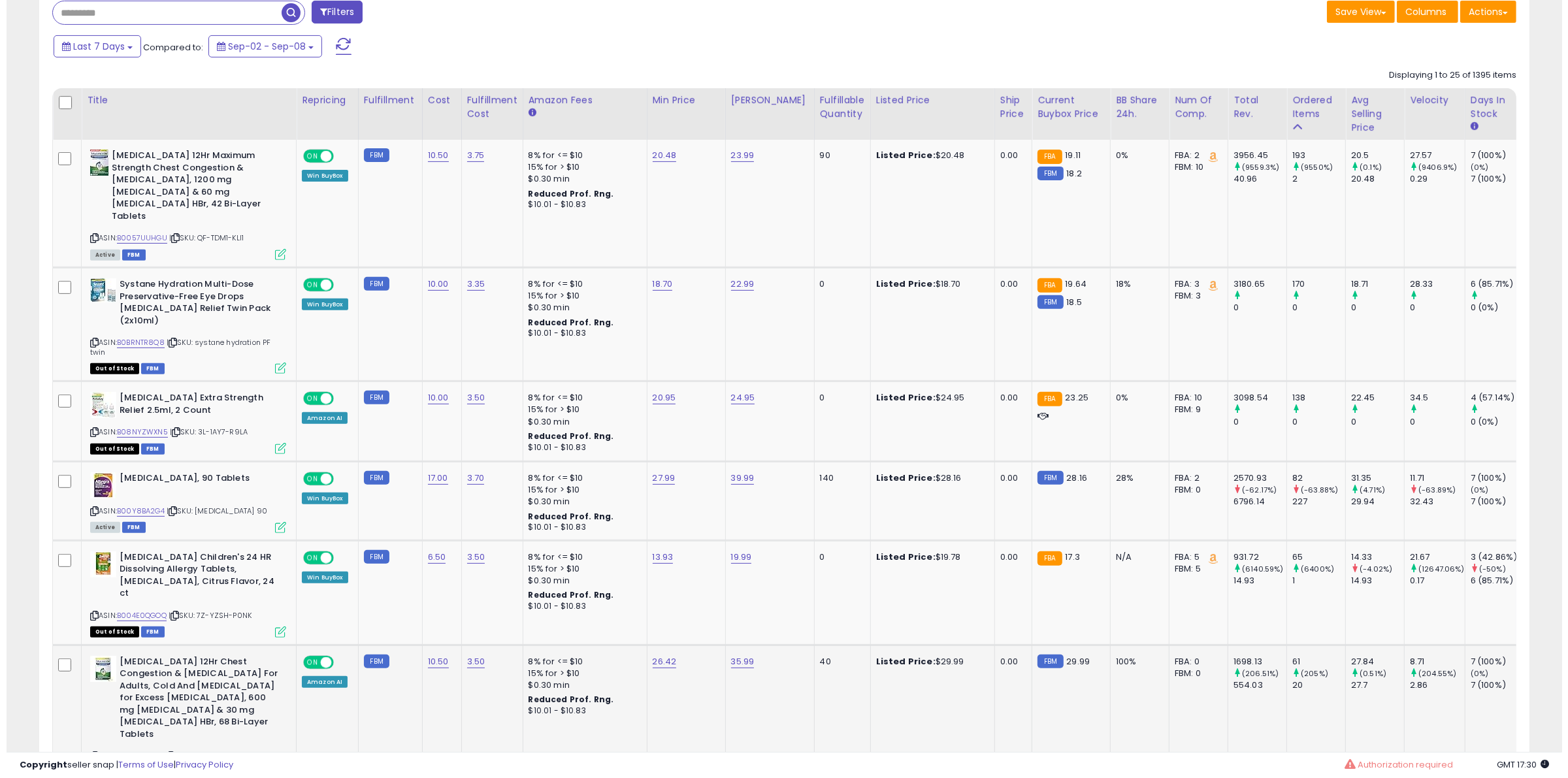
scroll to position [0, 0]
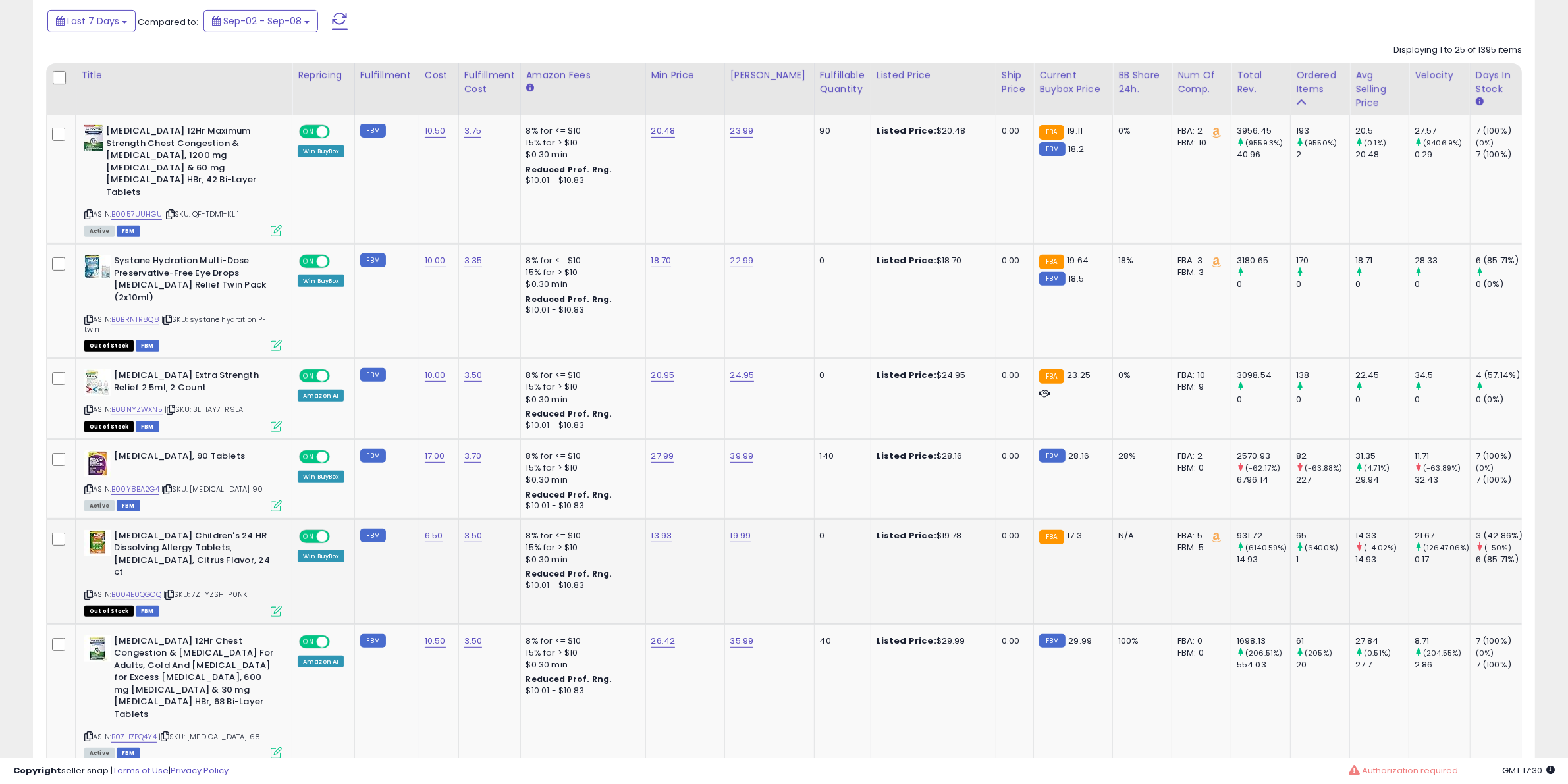
click at [273, 606] on icon at bounding box center [276, 611] width 11 height 11
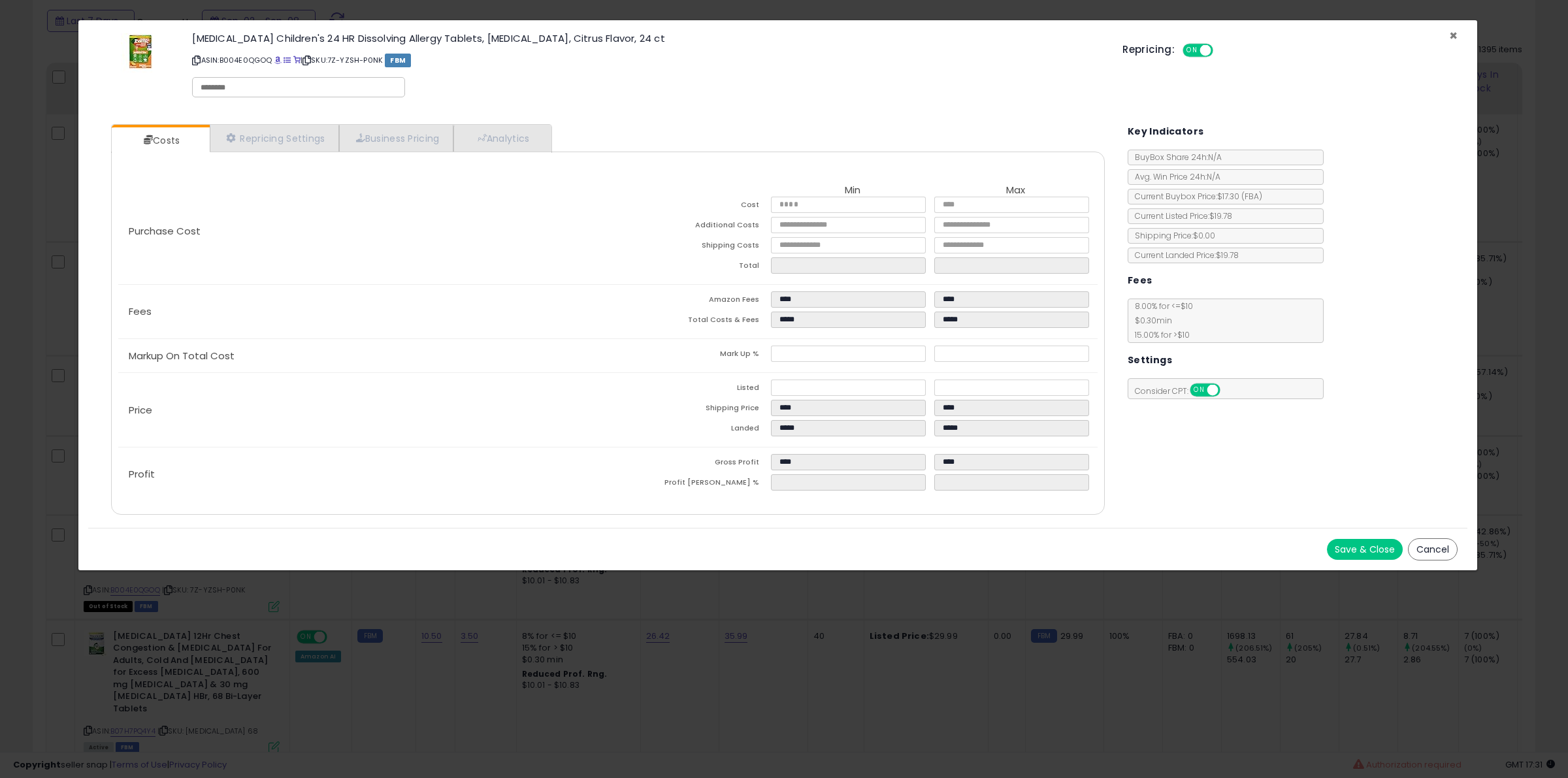
click at [1454, 34] on span "×" at bounding box center [1454, 36] width 9 height 19
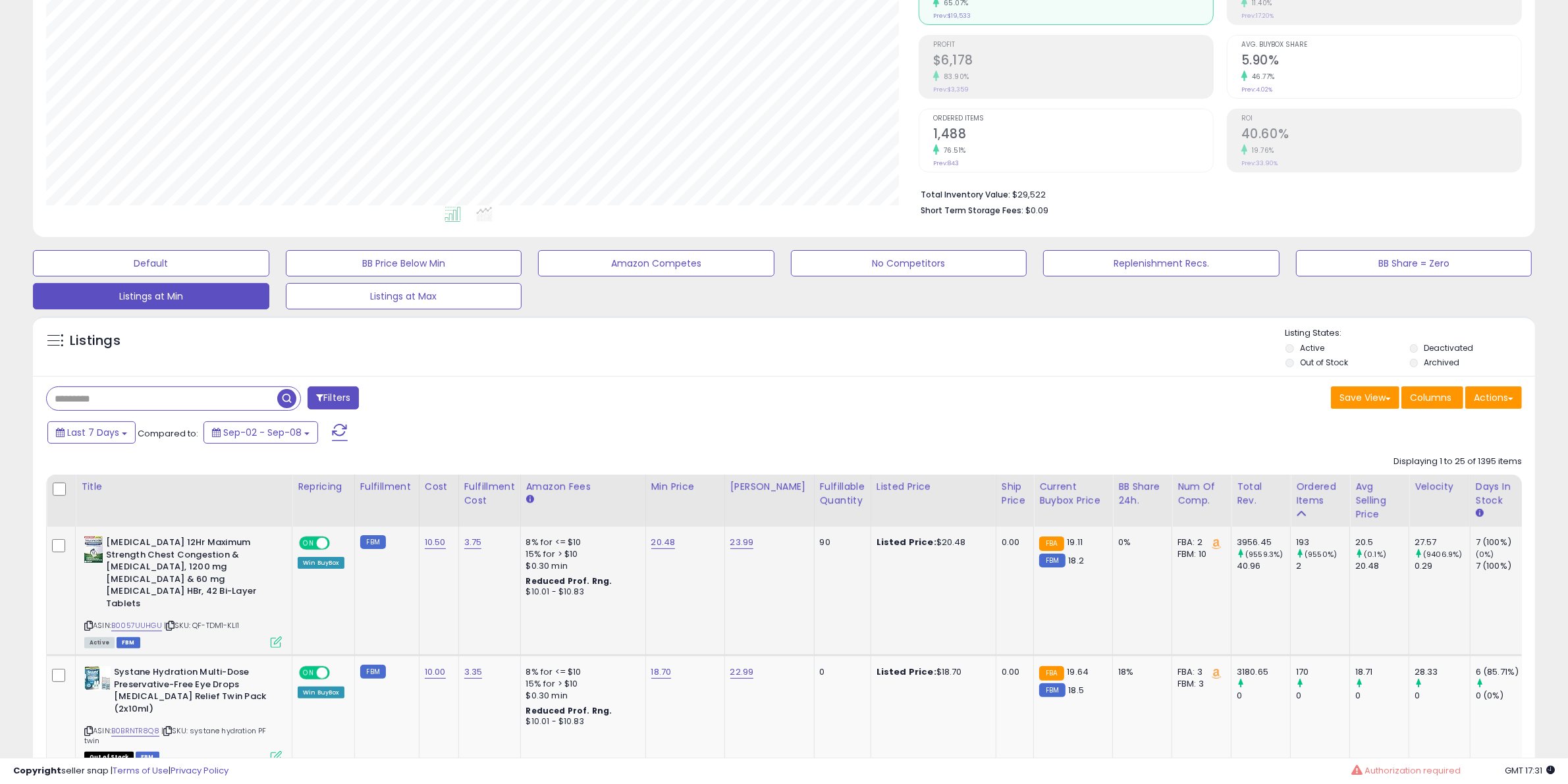
click at [275, 643] on icon at bounding box center [276, 642] width 11 height 11
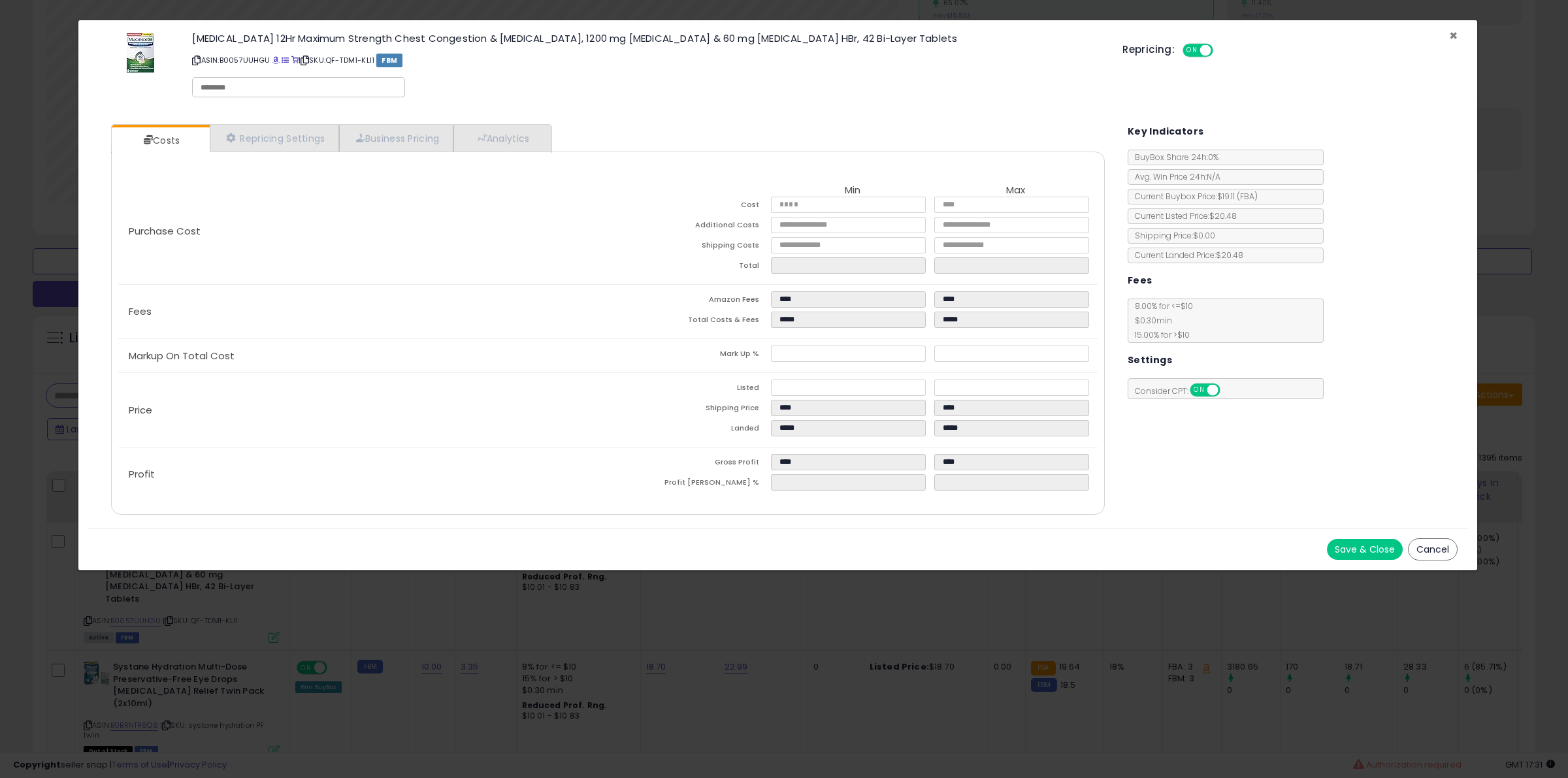
click at [1452, 34] on span "×" at bounding box center [1454, 36] width 9 height 19
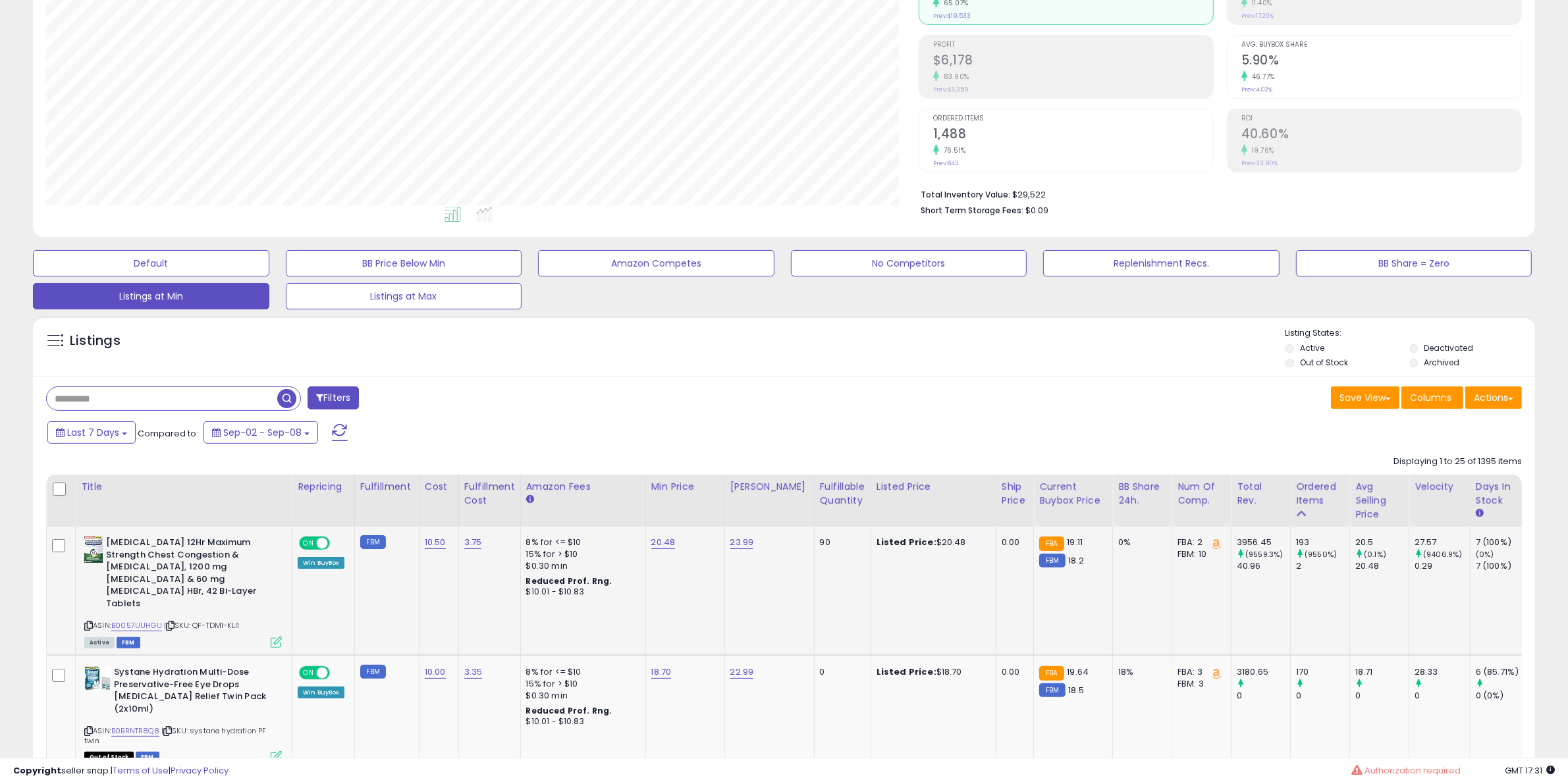
click at [275, 640] on icon at bounding box center [276, 642] width 11 height 11
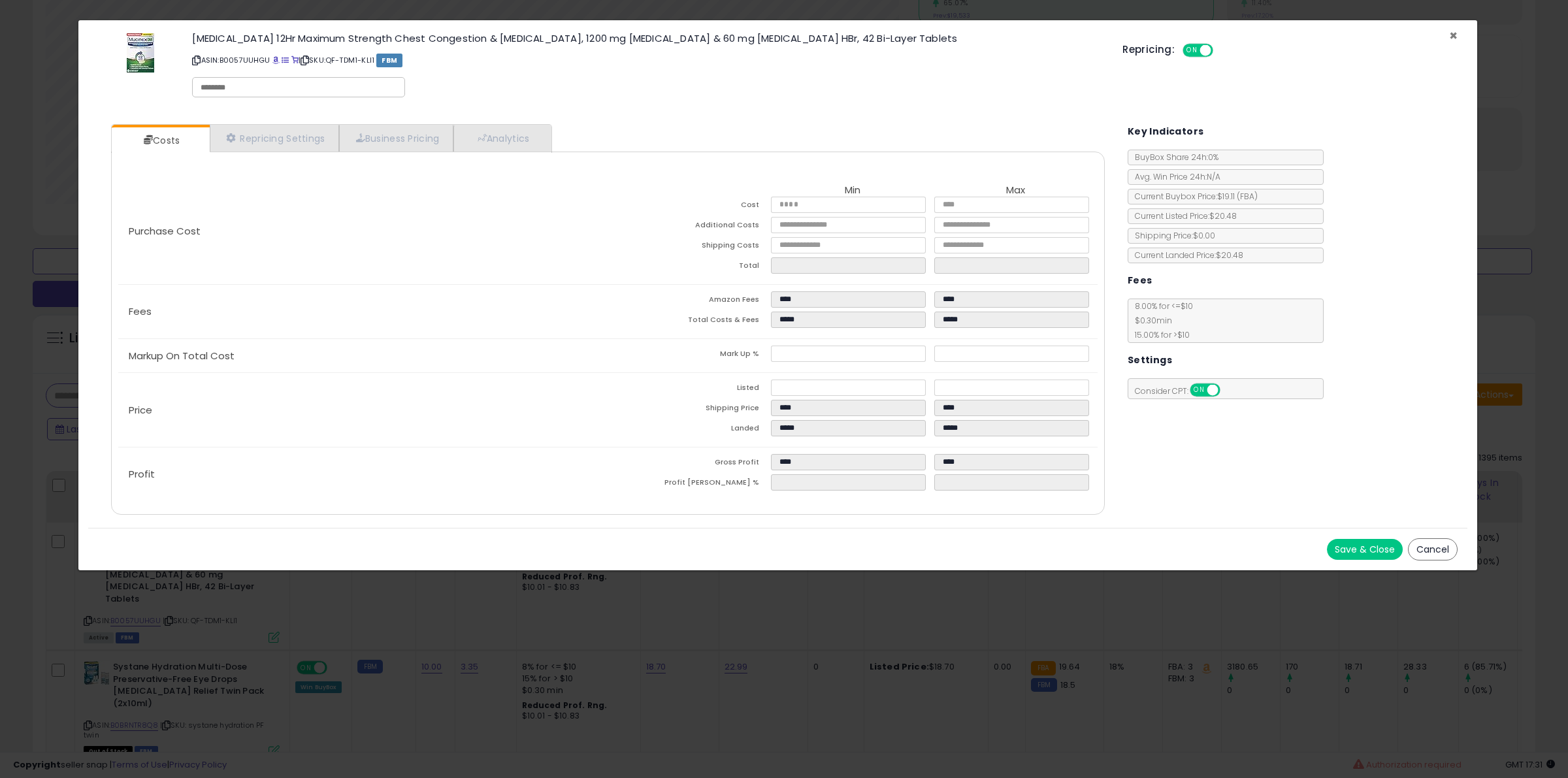
click at [1452, 34] on span "×" at bounding box center [1454, 36] width 9 height 19
